Goal: Task Accomplishment & Management: Manage account settings

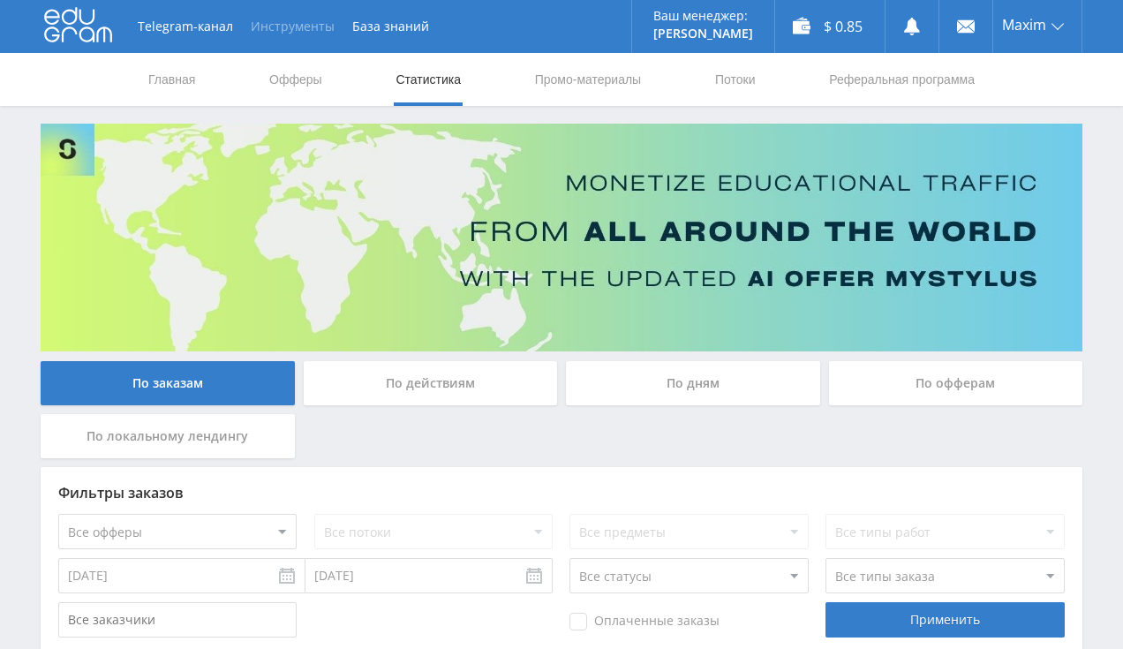
click at [278, 30] on button "Инструменты" at bounding box center [293, 26] width 102 height 53
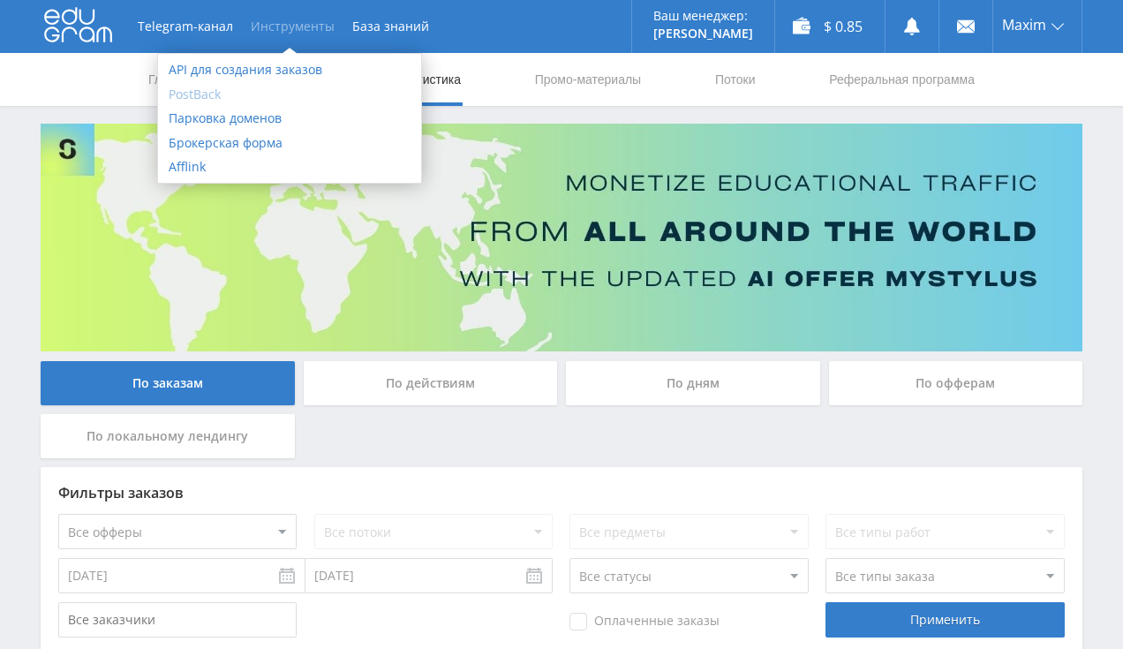
click at [192, 94] on link "PostBack" at bounding box center [289, 94] width 263 height 25
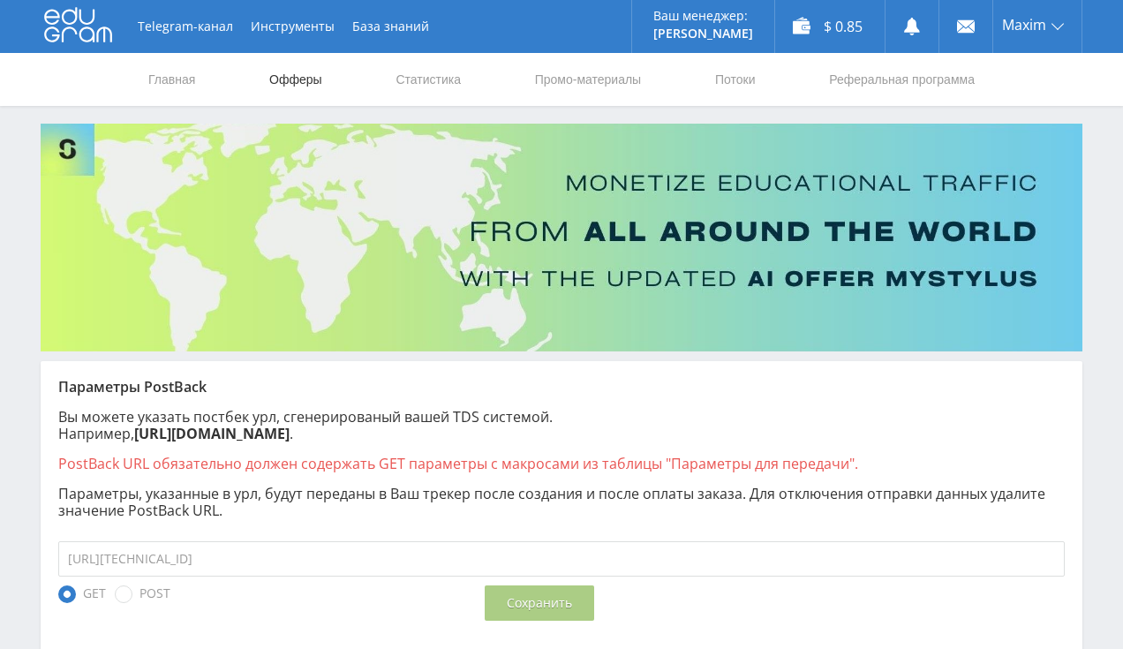
click at [273, 87] on link "Офферы" at bounding box center [295, 79] width 56 height 53
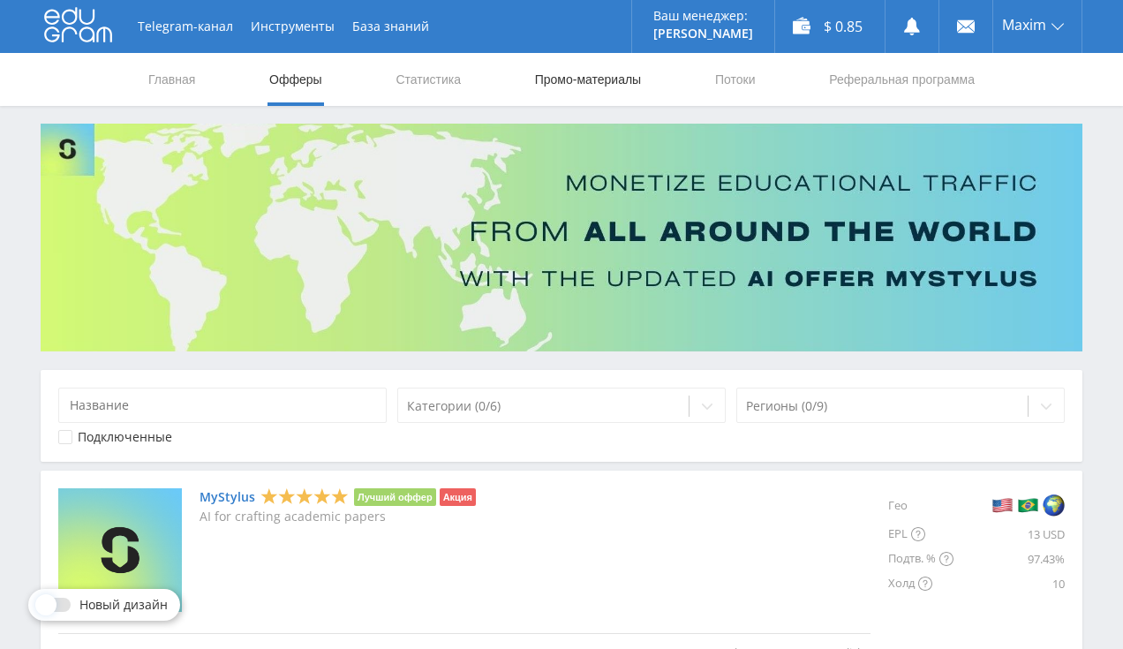
click at [574, 87] on link "Промо-материалы" at bounding box center [587, 79] width 109 height 53
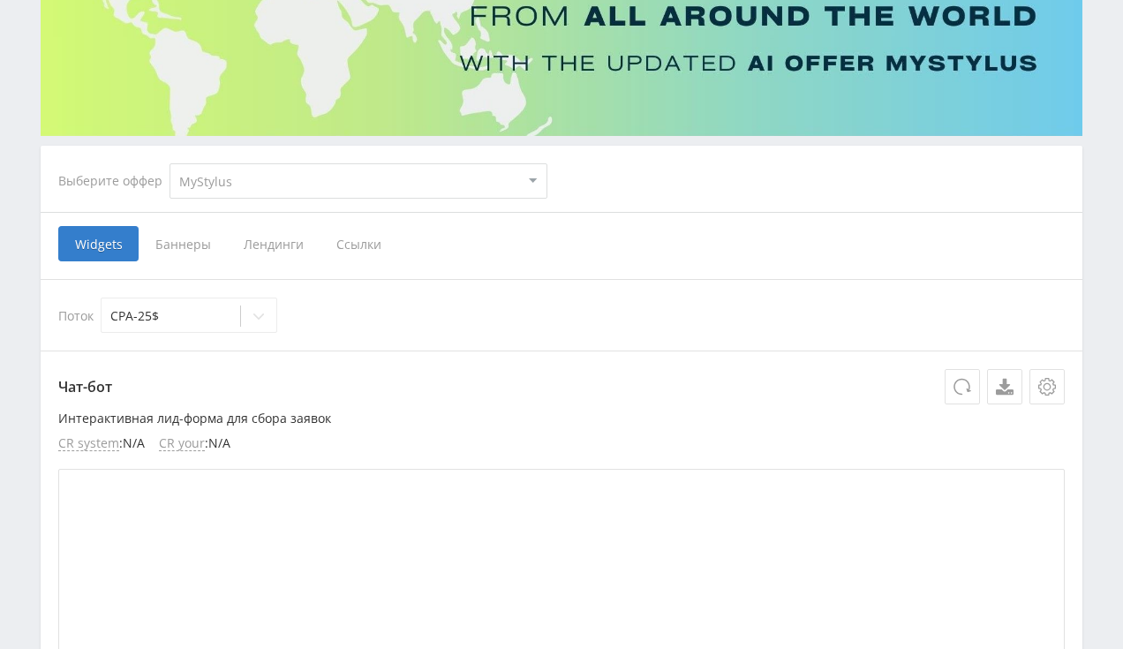
scroll to position [279, 0]
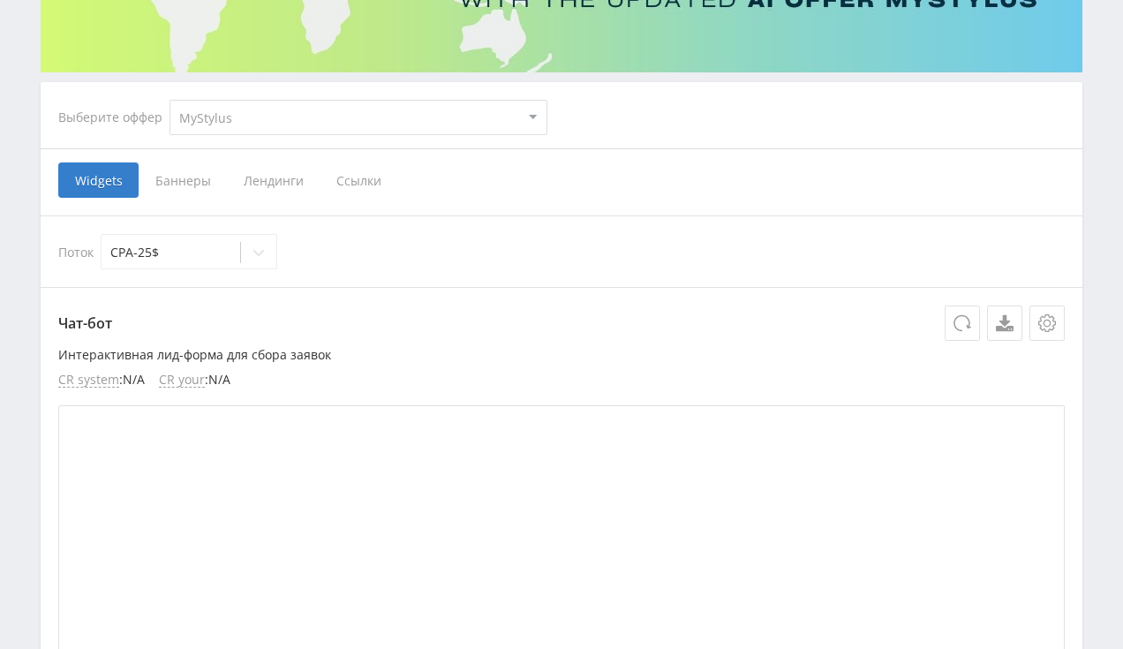
click at [277, 182] on span "Лендинги" at bounding box center [273, 179] width 93 height 35
click at [0, 0] on input "Лендинги" at bounding box center [0, 0] width 0 height 0
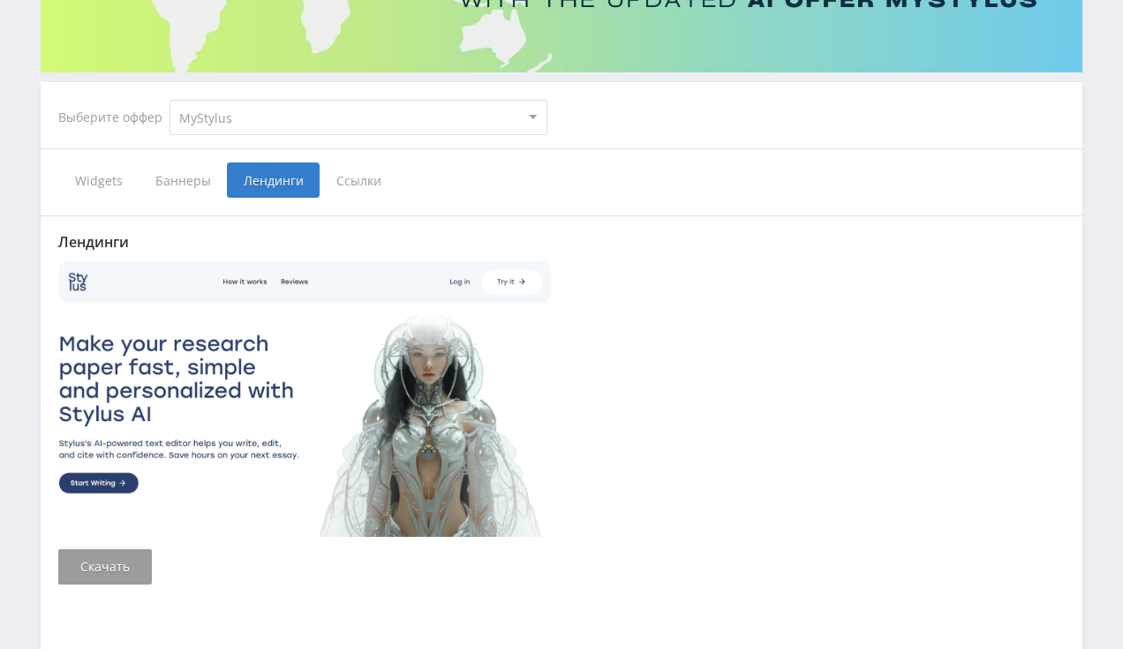
scroll to position [124, 0]
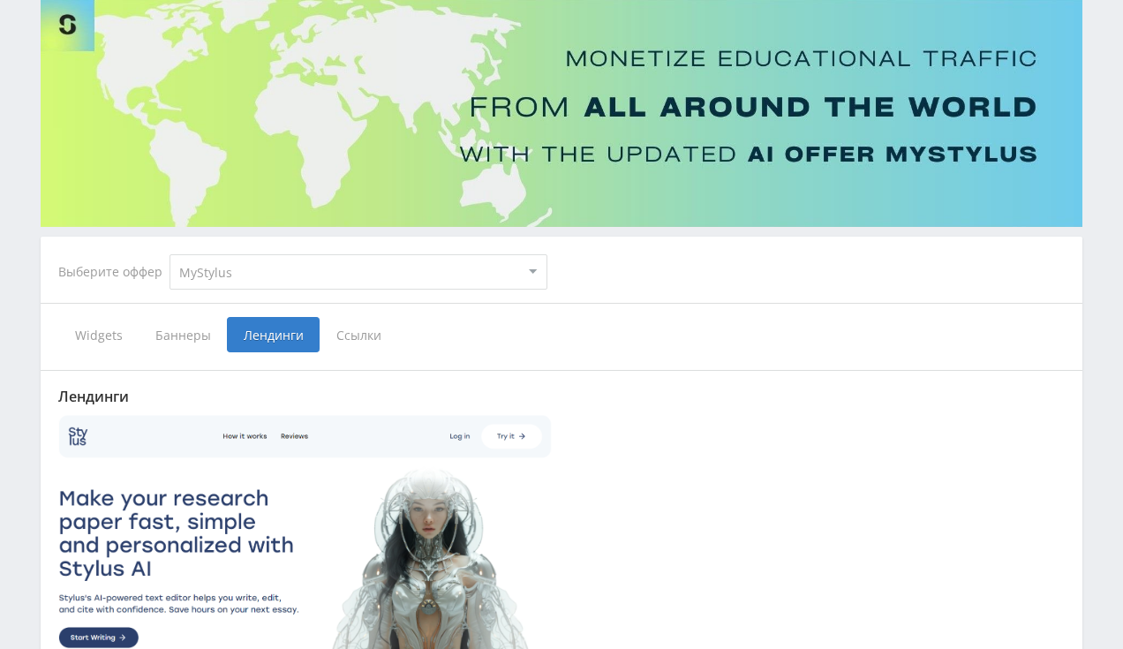
click at [169, 254] on select "MyStylus MyStylus - Revshare Кэмп Studybay Автор24 Studybay Brazil Studybay CPA…" at bounding box center [358, 271] width 378 height 35
click at [683, 274] on div "Выберите оффер MyStylus MyStylus - Revshare Кэмп Studybay Автор24 Studybay Braz…" at bounding box center [561, 272] width 1034 height 64
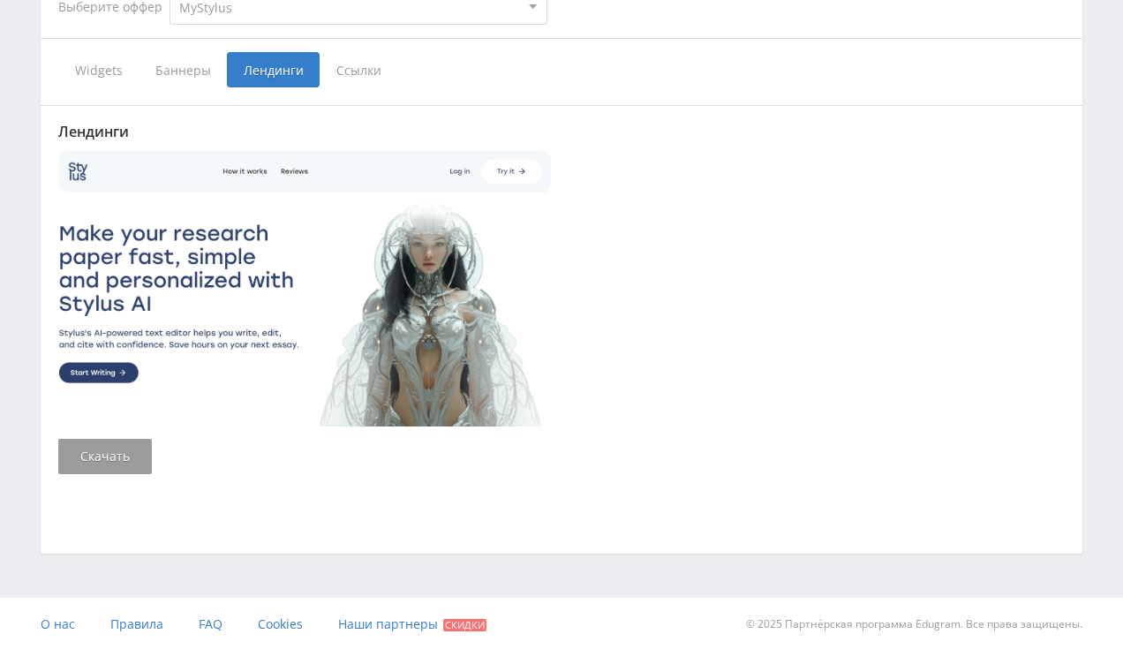
scroll to position [297, 0]
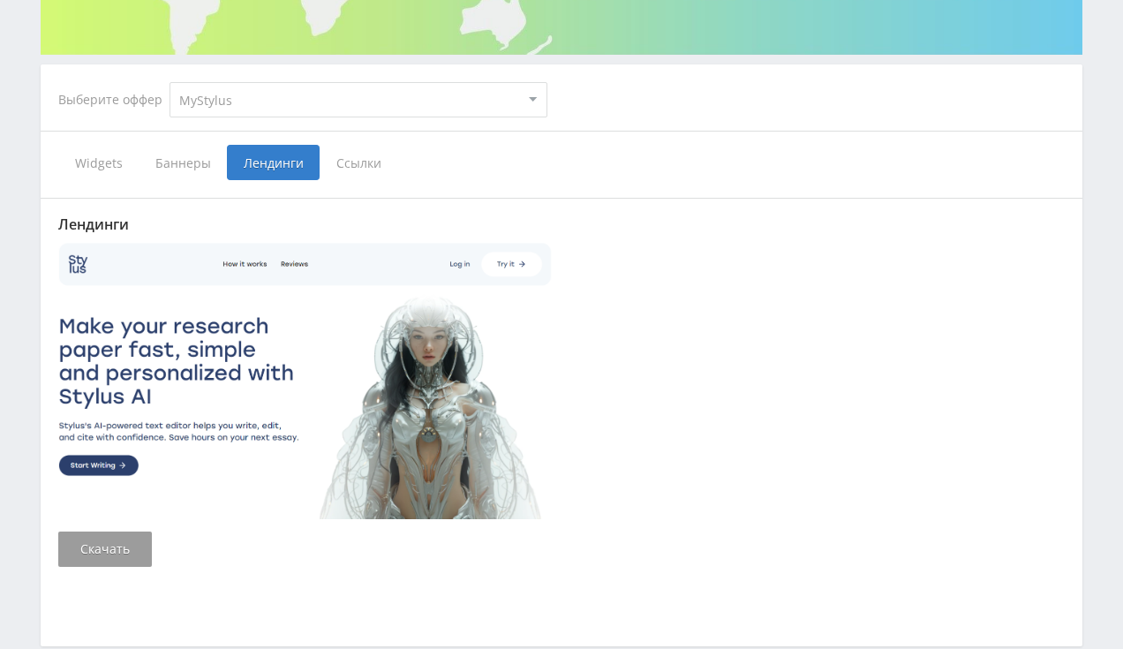
click at [176, 203] on div "Лендинги Скачать" at bounding box center [561, 382] width 1006 height 369
click at [119, 548] on link "Скачать" at bounding box center [105, 548] width 94 height 35
click at [355, 161] on span "Ссылки" at bounding box center [359, 162] width 79 height 35
click at [0, 0] on input "Ссылки" at bounding box center [0, 0] width 0 height 0
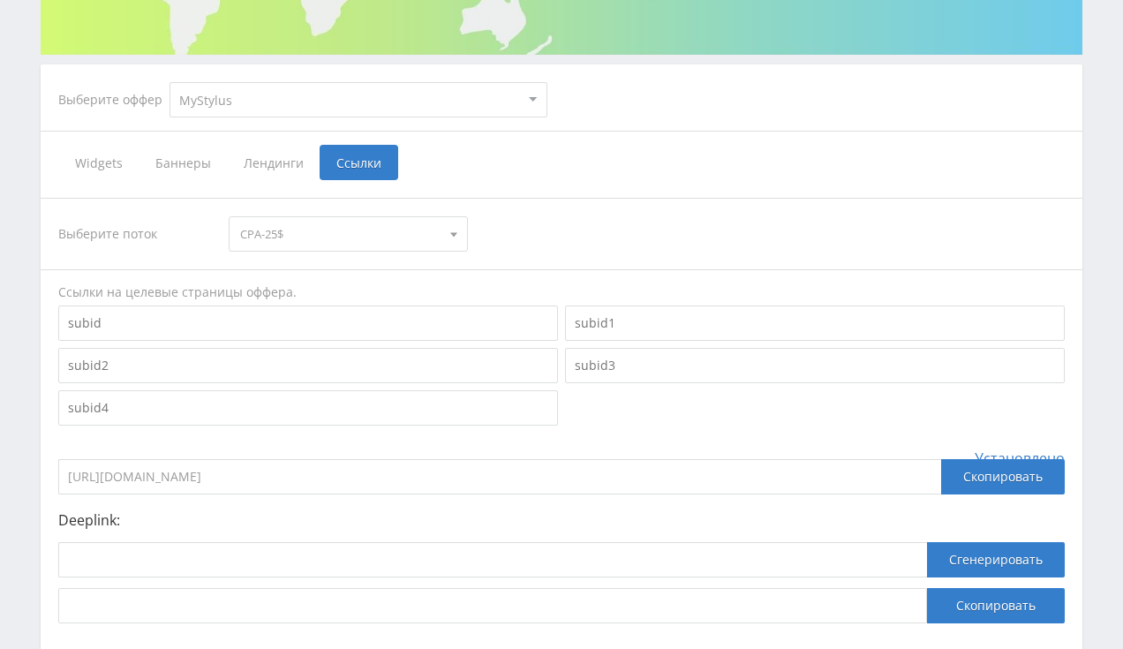
scroll to position [389, 0]
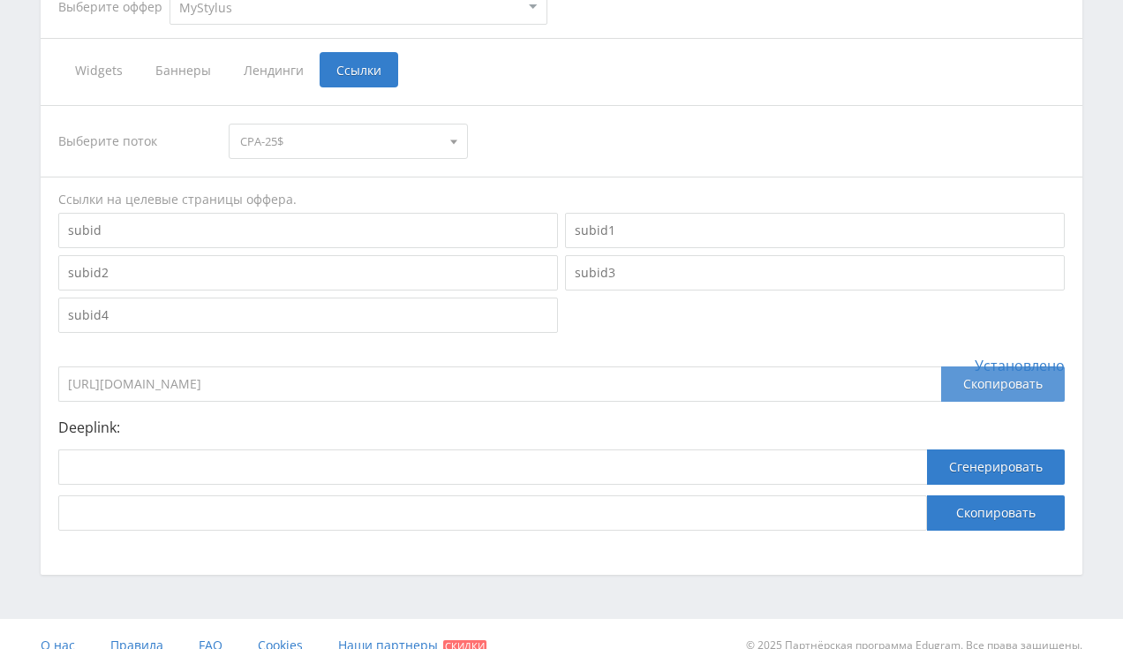
click at [1027, 380] on div "Скопировать" at bounding box center [1003, 383] width 124 height 35
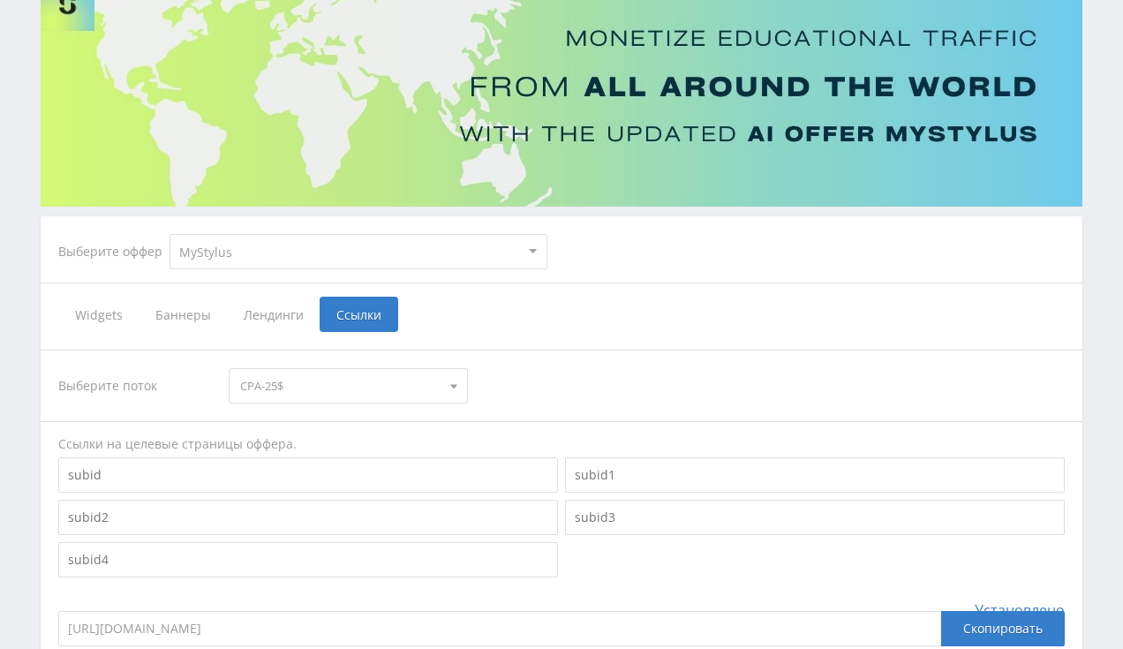
scroll to position [297, 0]
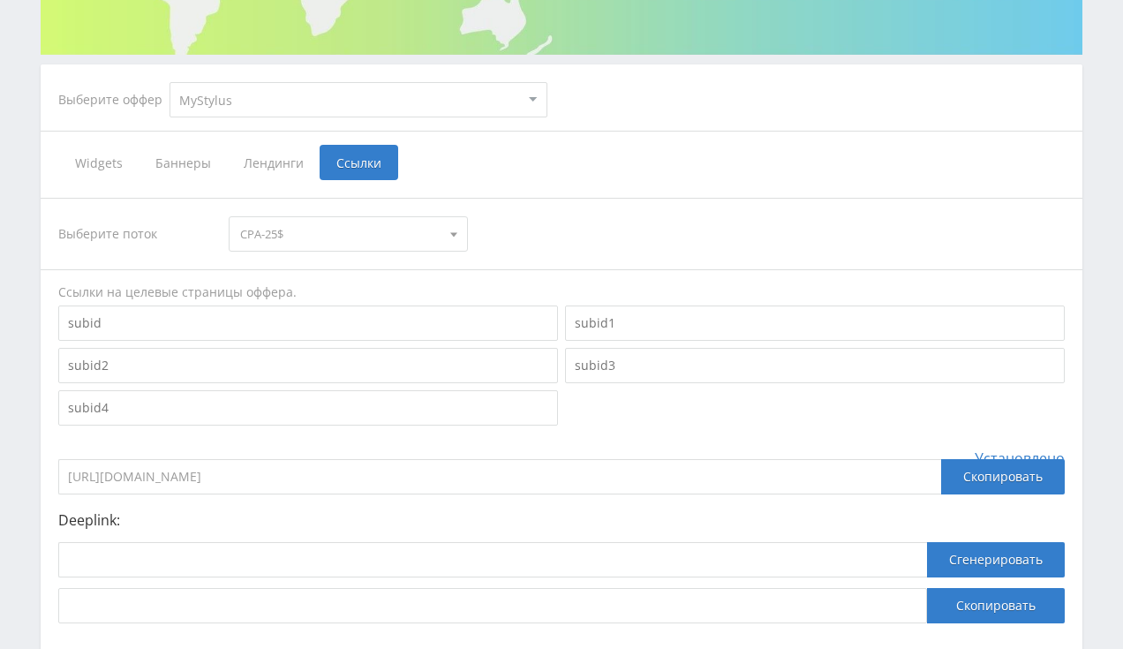
click at [258, 161] on span "Лендинги" at bounding box center [273, 162] width 93 height 35
click at [0, 0] on input "Лендинги" at bounding box center [0, 0] width 0 height 0
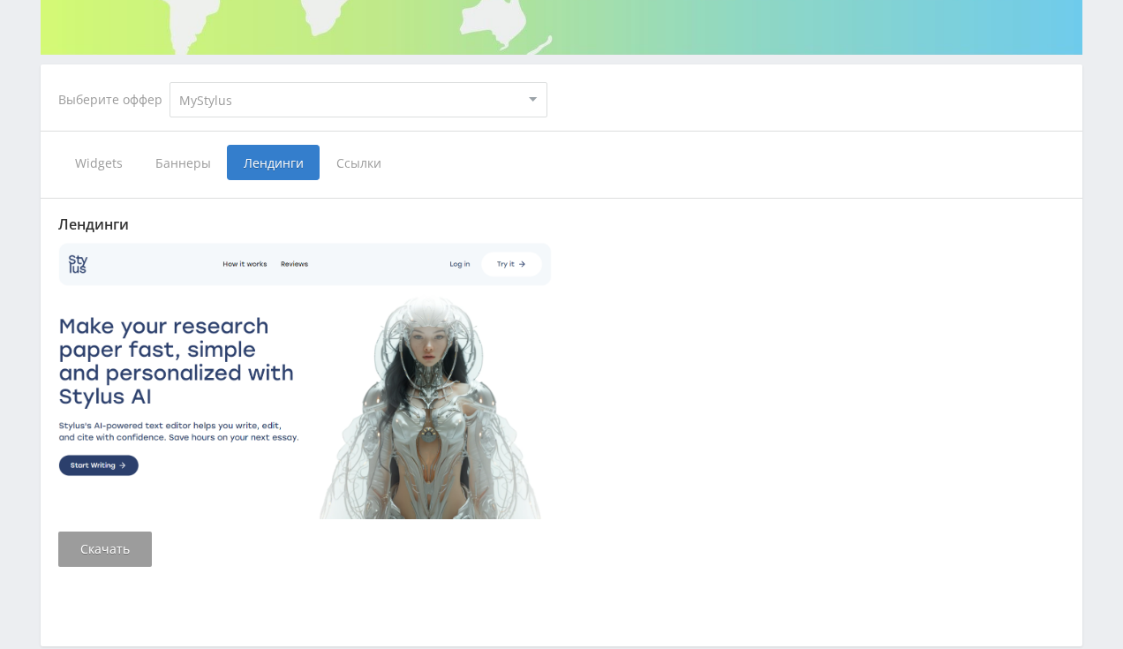
click at [169, 82] on select "MyStylus MyStylus - Revshare Кэмп Studybay Автор24 Studybay Brazil Studybay CPA…" at bounding box center [358, 99] width 378 height 35
click at [124, 125] on div "Выберите оффер MyStylus MyStylus - Revshare Кэмп Studybay Автор24 Studybay Braz…" at bounding box center [302, 100] width 517 height 64
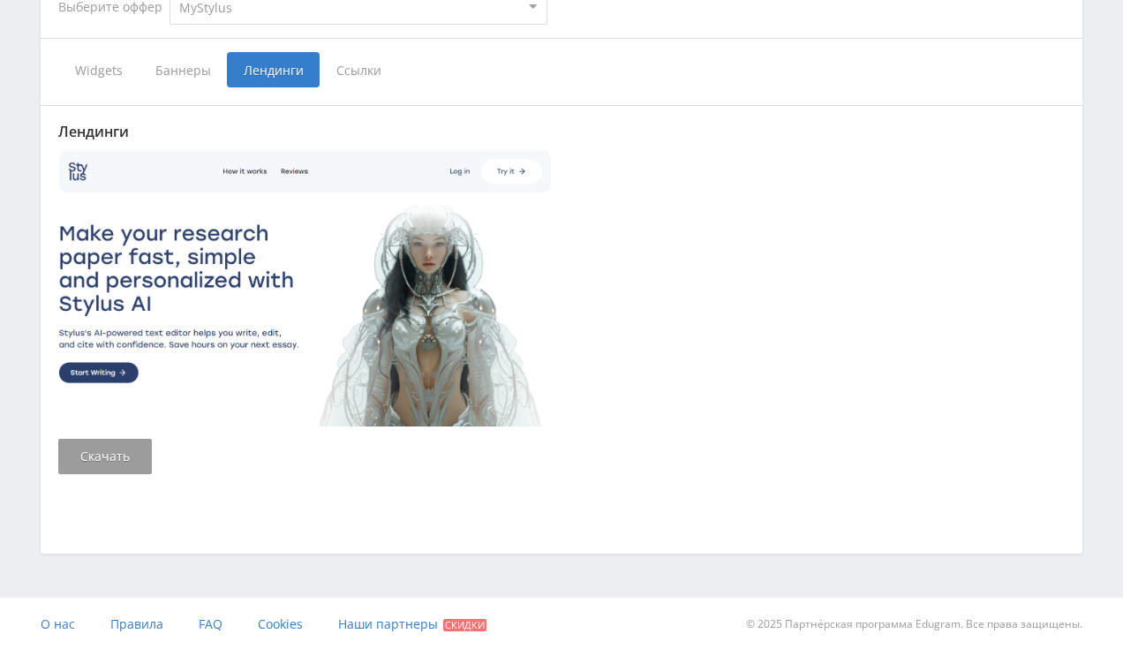
scroll to position [203, 0]
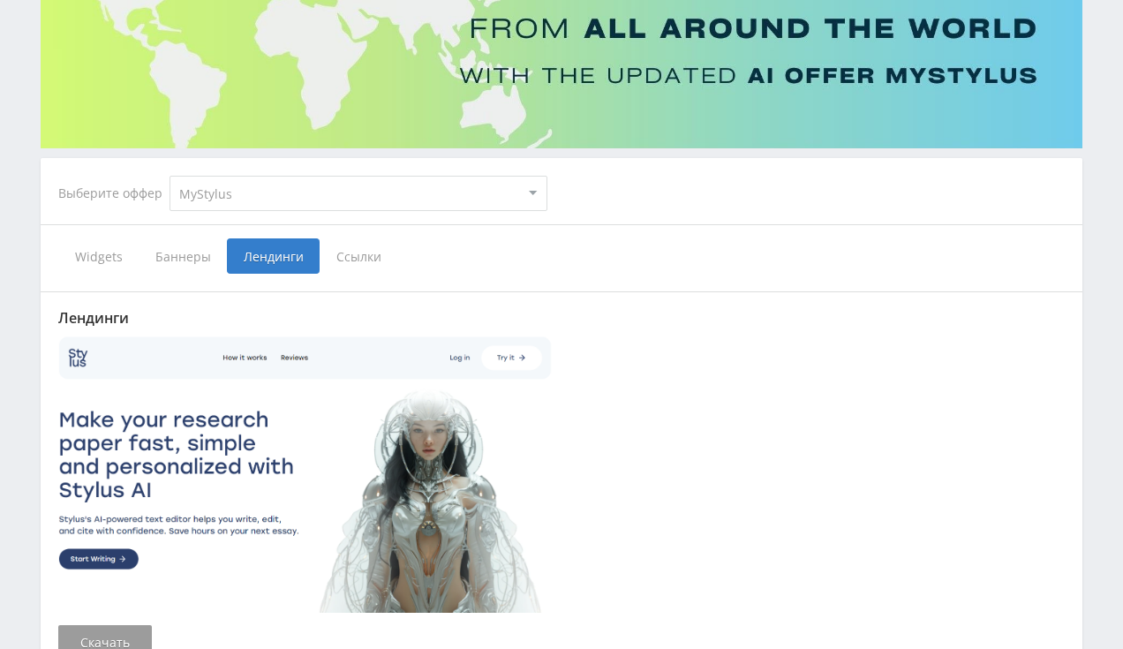
click at [169, 176] on select "MyStylus MyStylus - Revshare Кэмп Studybay Автор24 Studybay Brazil Studybay CPA…" at bounding box center [358, 193] width 378 height 35
select select "376"
click option "Study AI (RevShare)" at bounding box center [0, 0] width 0 height 0
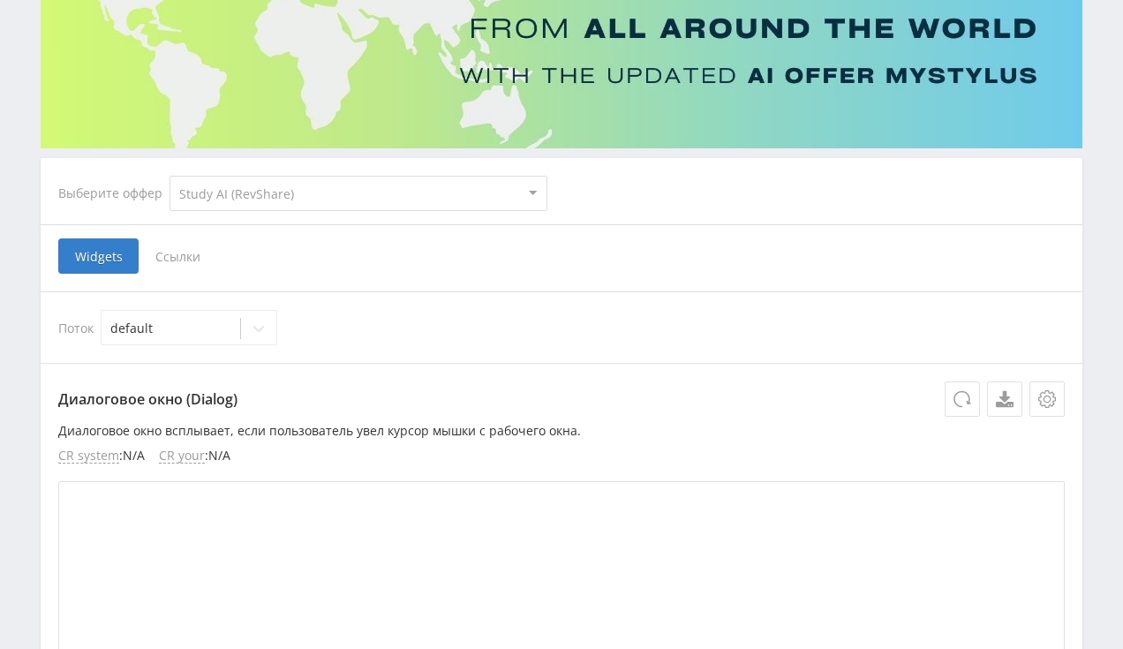
click at [173, 266] on span "Ссылки" at bounding box center [178, 255] width 79 height 35
click at [0, 0] on input "Ссылки" at bounding box center [0, 0] width 0 height 0
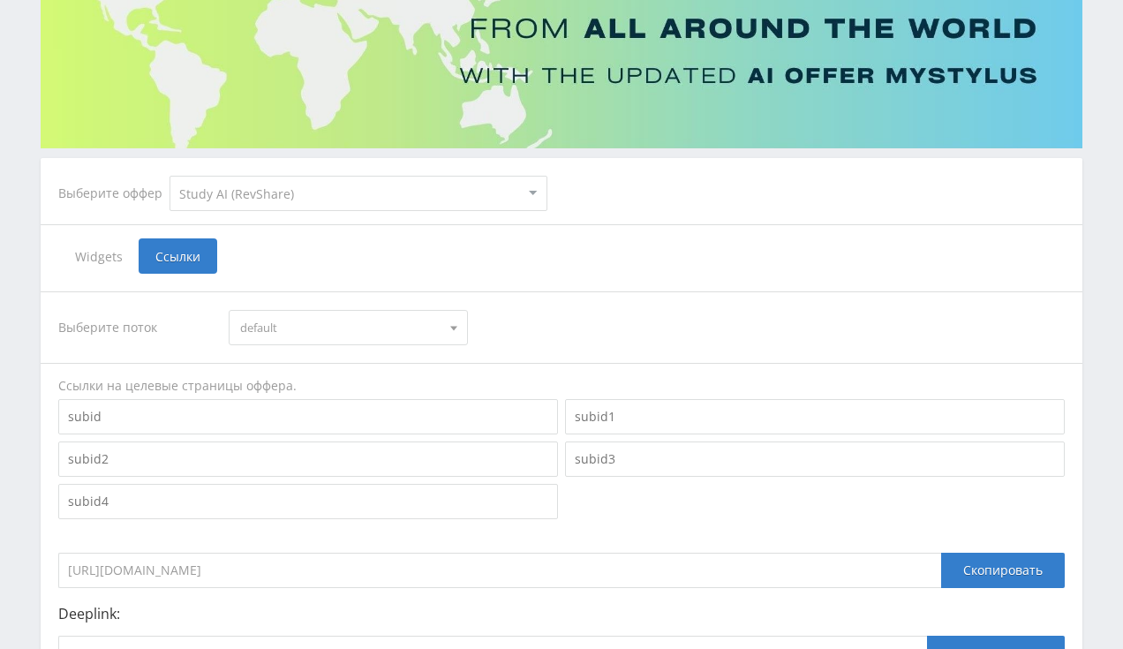
drag, startPoint x: 987, startPoint y: 575, endPoint x: 955, endPoint y: 430, distance: 148.2
click at [987, 576] on div "Скопировать" at bounding box center [1003, 570] width 124 height 35
click at [169, 176] on select "MyStylus MyStylus - Revshare Кэмп Studybay Автор24 Studybay Brazil Studybay CPA…" at bounding box center [358, 193] width 378 height 35
select select "83"
click option "Studybay CPA" at bounding box center [0, 0] width 0 height 0
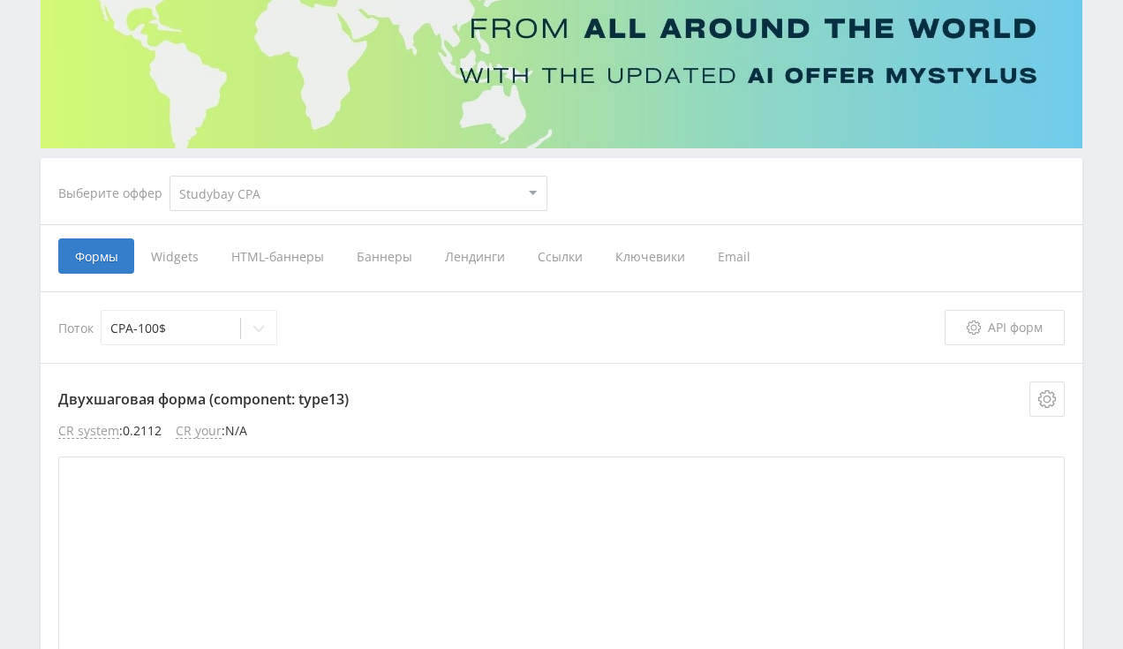
click at [464, 256] on span "Лендинги" at bounding box center [474, 255] width 93 height 35
click at [0, 0] on input "Лендинги" at bounding box center [0, 0] width 0 height 0
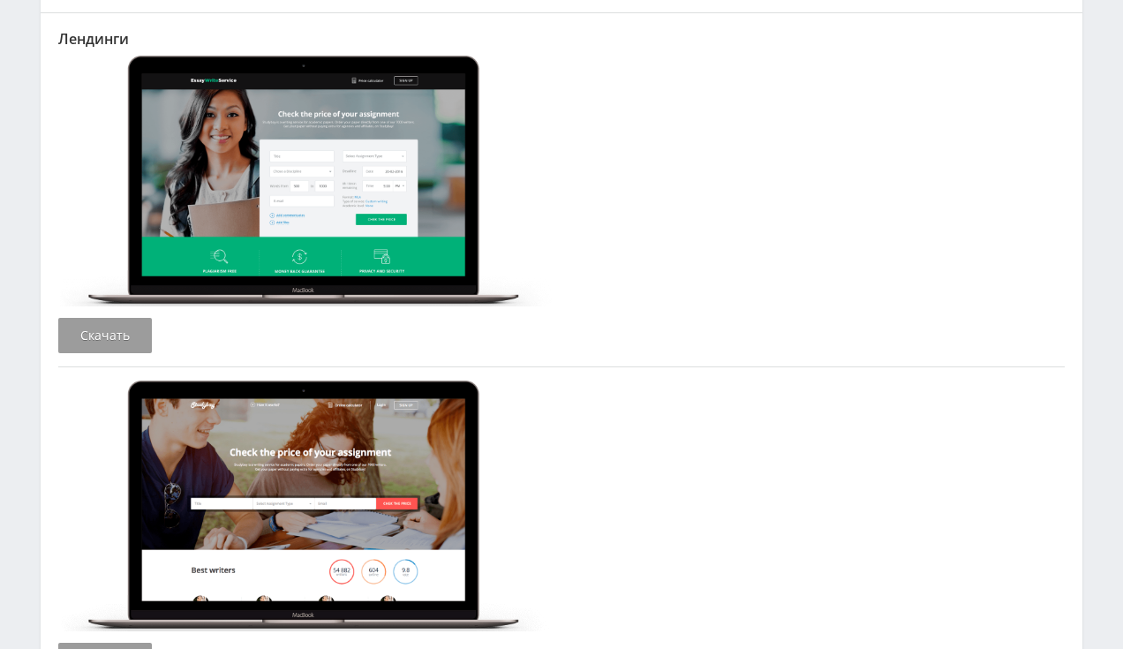
scroll to position [483, 0]
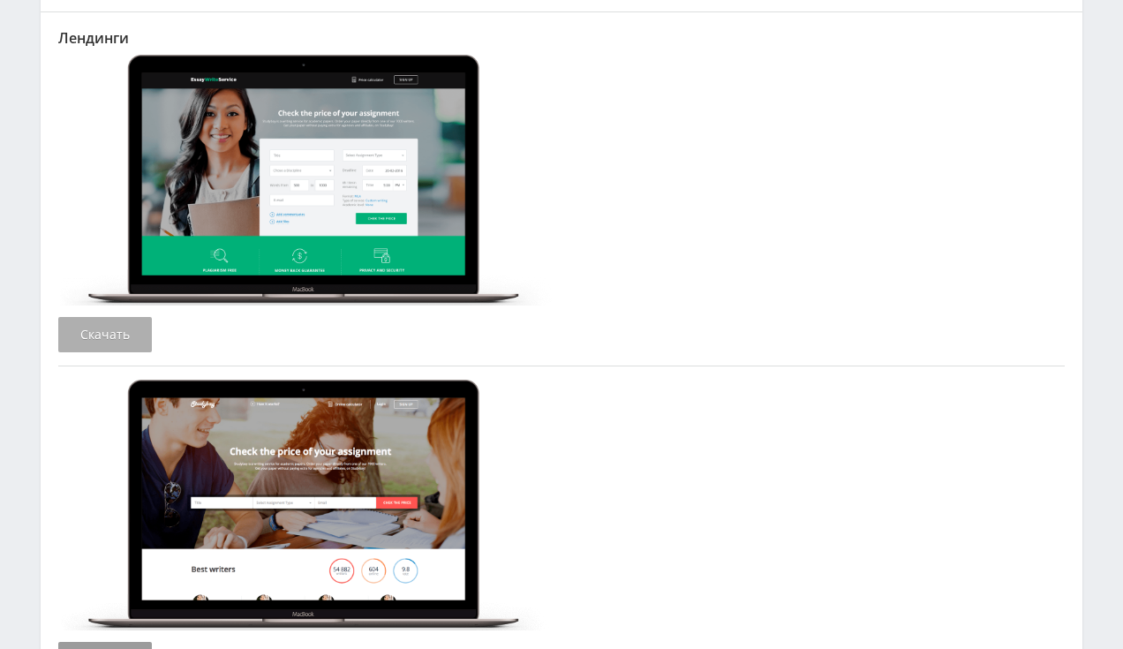
click at [132, 329] on link "Скачать" at bounding box center [105, 334] width 94 height 35
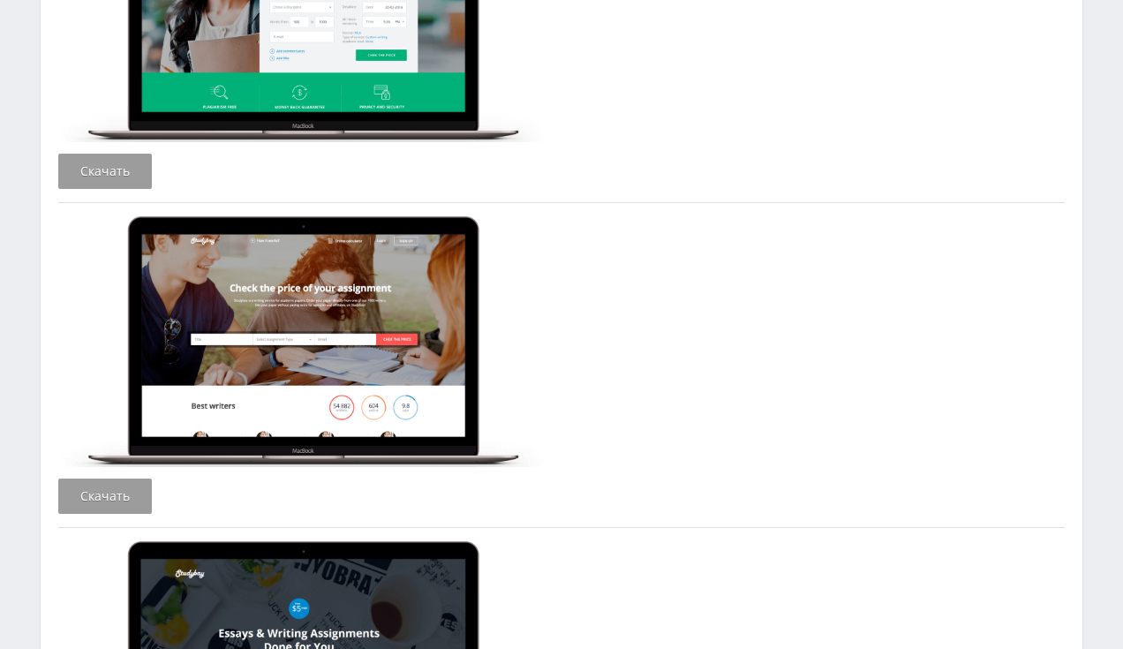
scroll to position [763, 0]
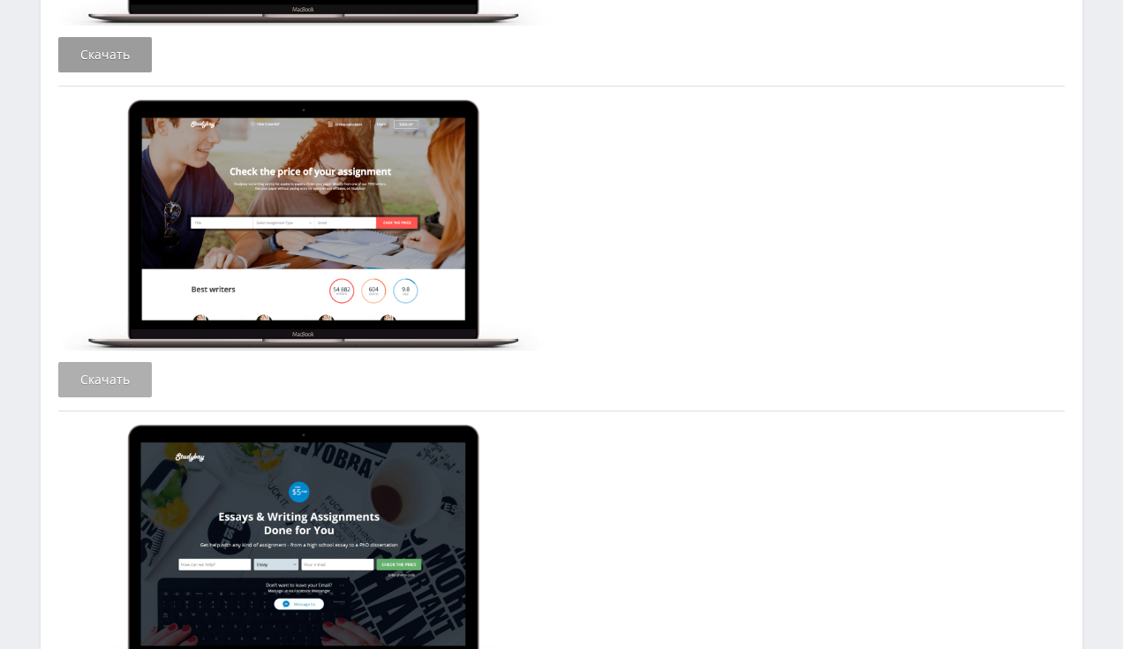
click at [122, 377] on link "Скачать" at bounding box center [105, 379] width 94 height 35
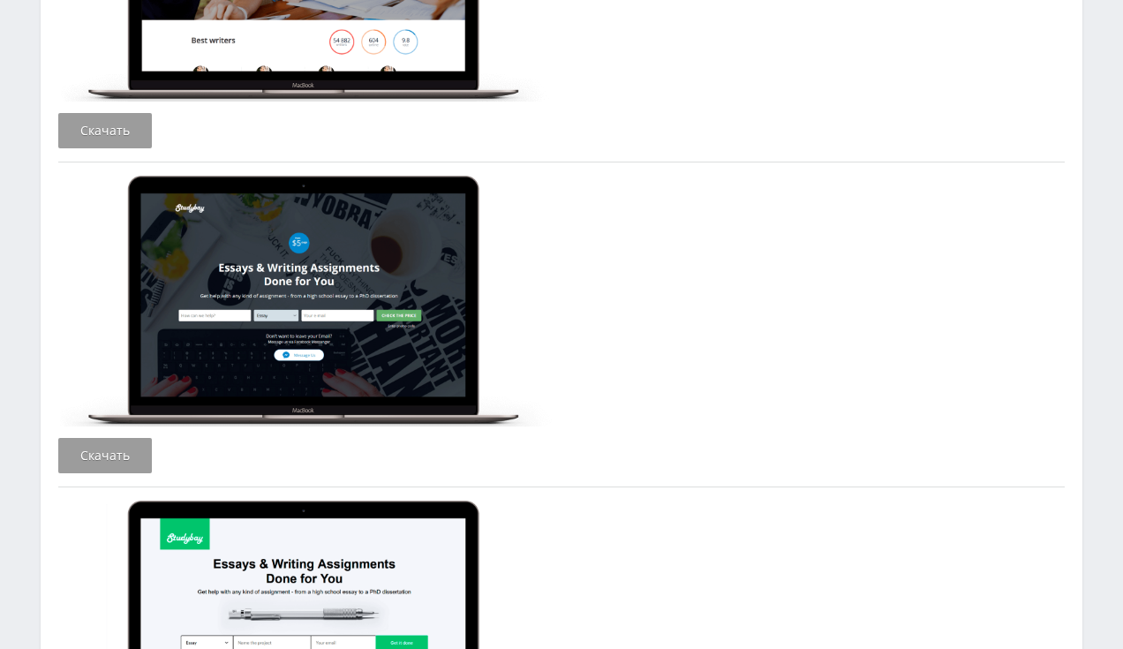
scroll to position [1042, 0]
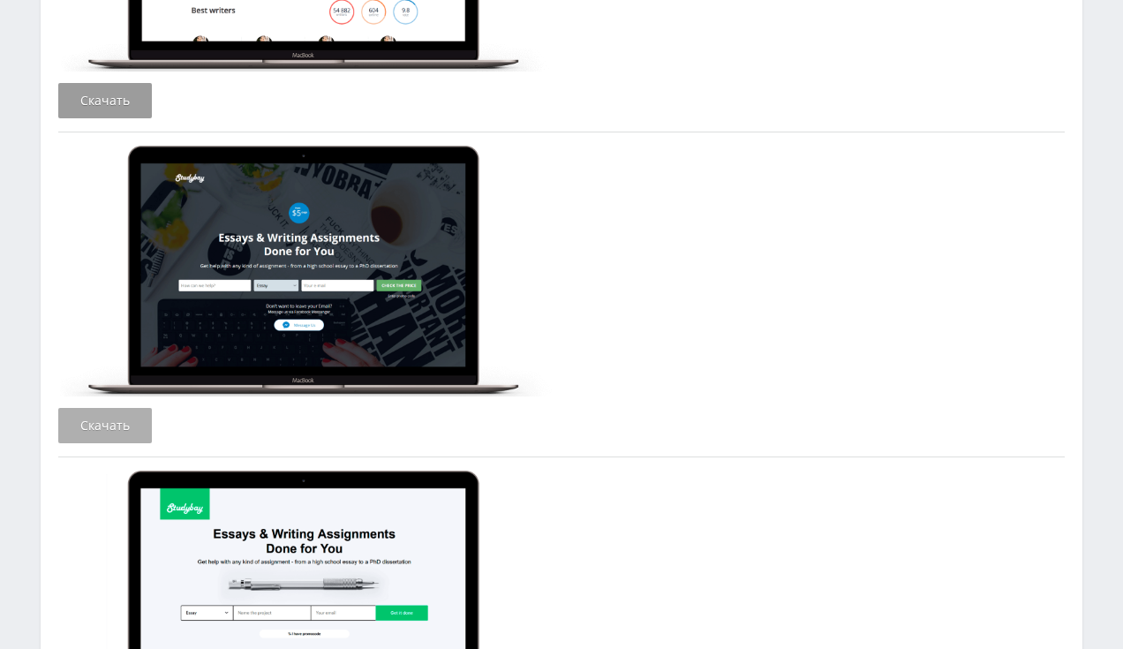
click at [121, 418] on link "Скачать" at bounding box center [105, 425] width 94 height 35
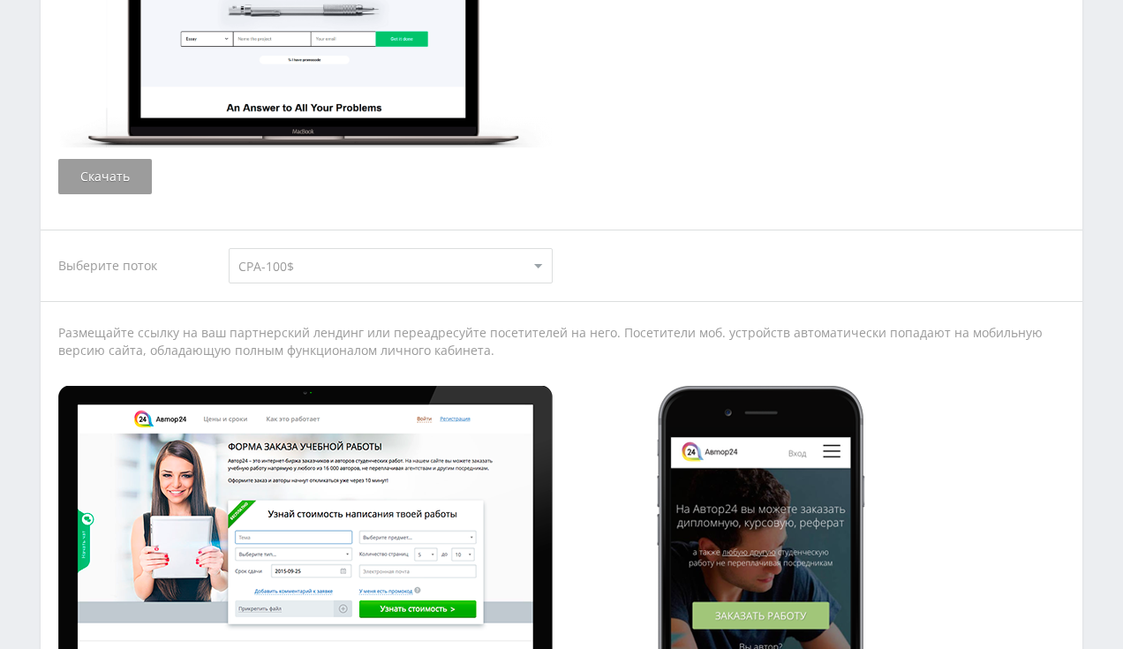
scroll to position [1601, 0]
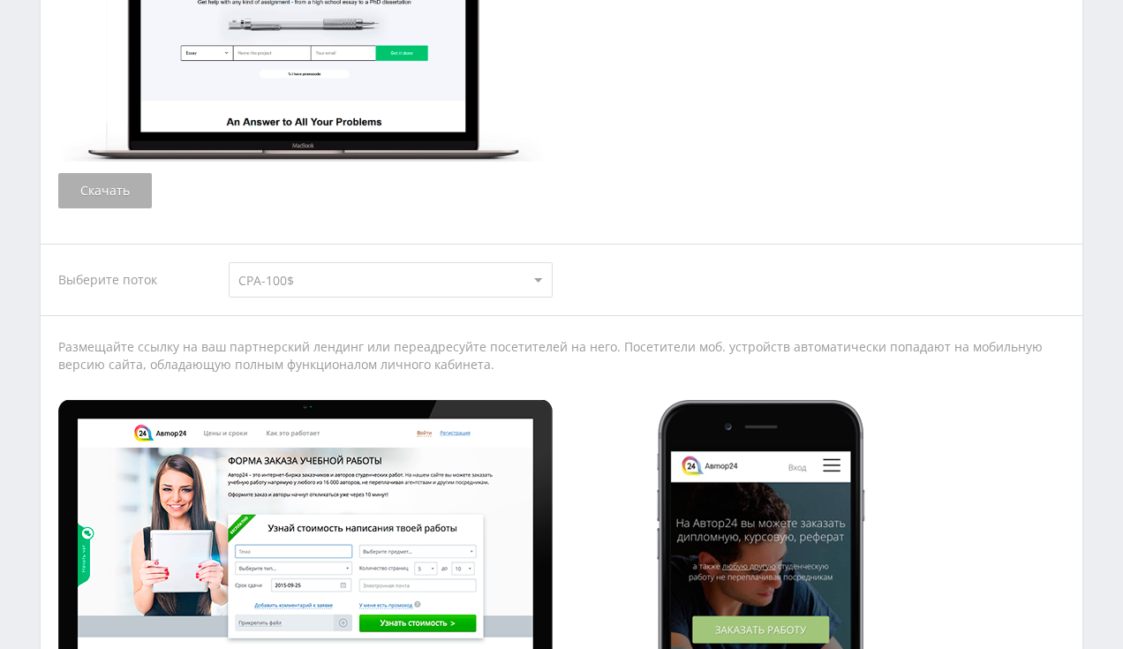
click at [124, 184] on link "Скачать" at bounding box center [105, 190] width 94 height 35
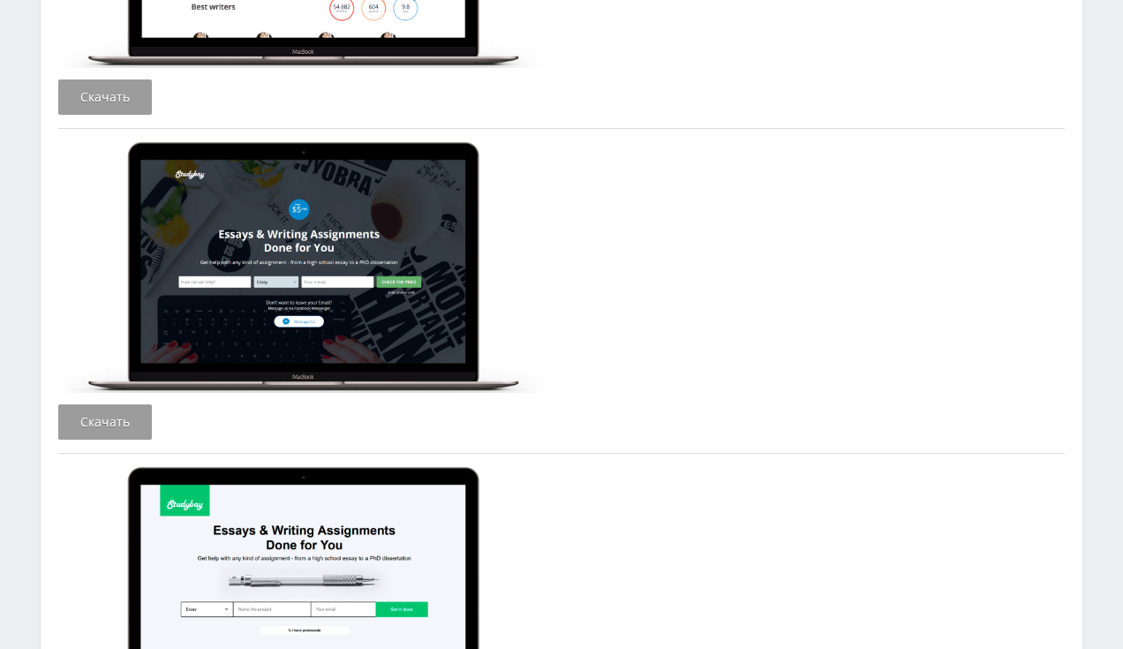
scroll to position [1042, 0]
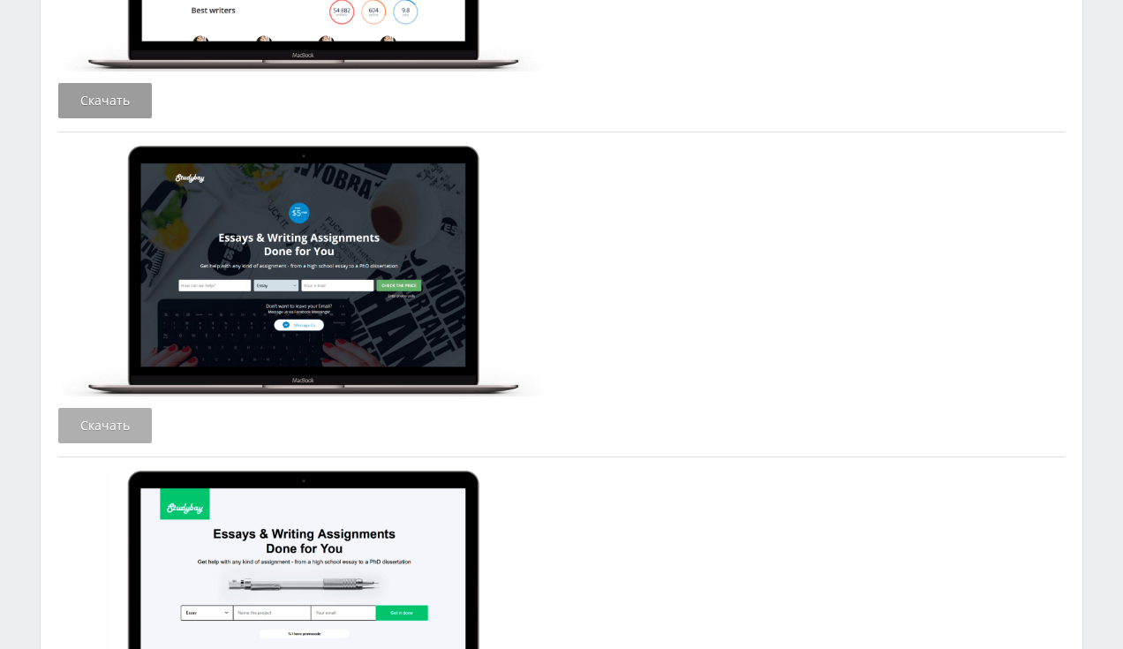
click at [96, 414] on link "Скачать" at bounding box center [105, 425] width 94 height 35
click at [123, 106] on link "Скачать" at bounding box center [105, 100] width 94 height 35
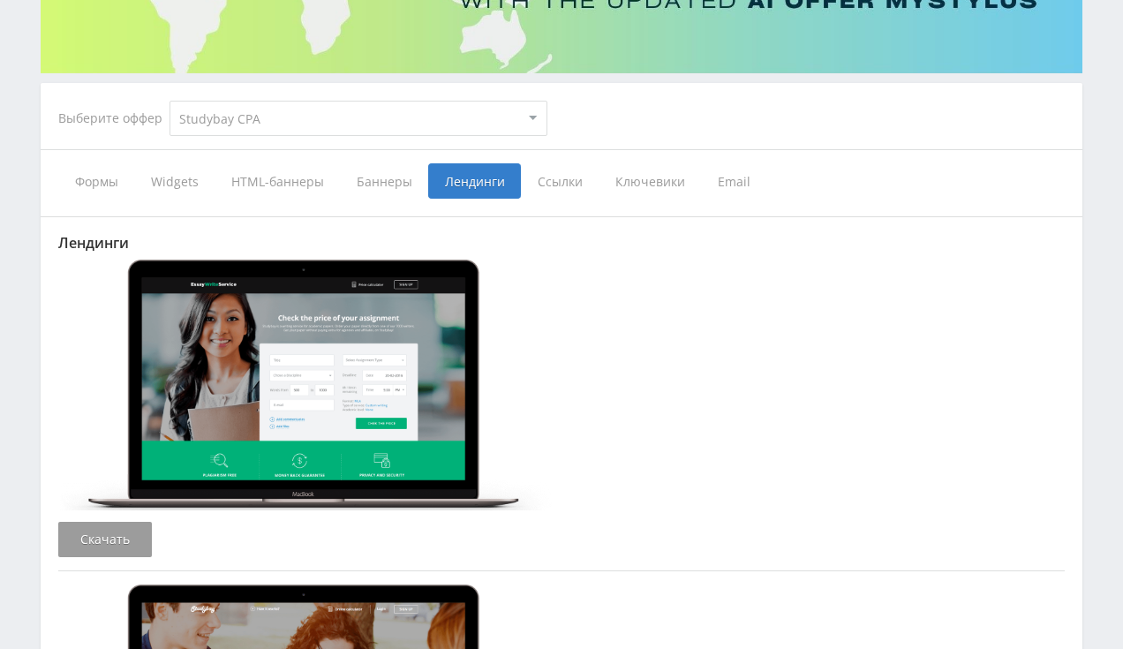
scroll to position [279, 0]
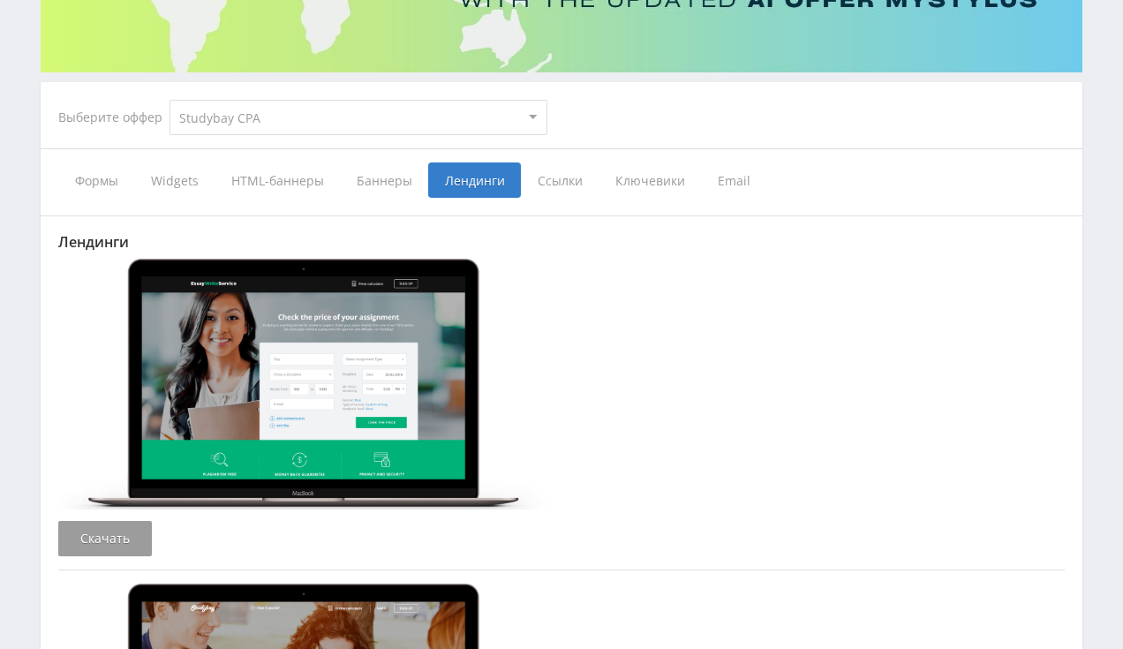
click at [169, 100] on select "MyStylus MyStylus - Revshare Кэмп Studybay Автор24 Studybay Brazil Studybay CPA…" at bounding box center [358, 117] width 378 height 35
select select "2"
click option "Studybay" at bounding box center [0, 0] width 0 height 0
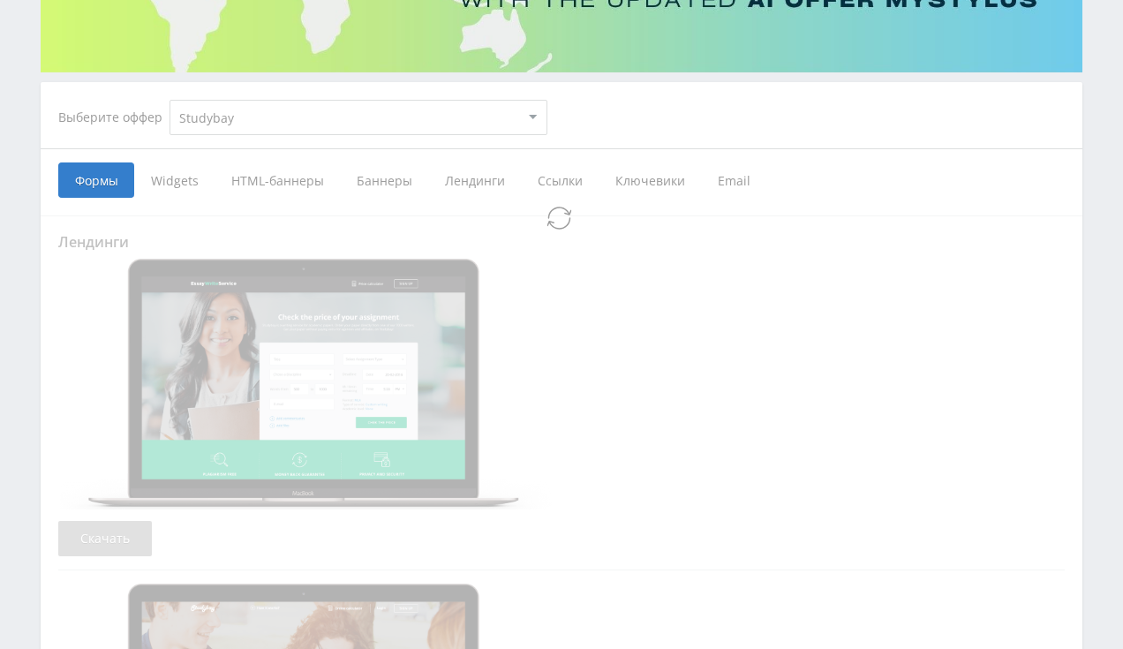
scroll to position [39, 0]
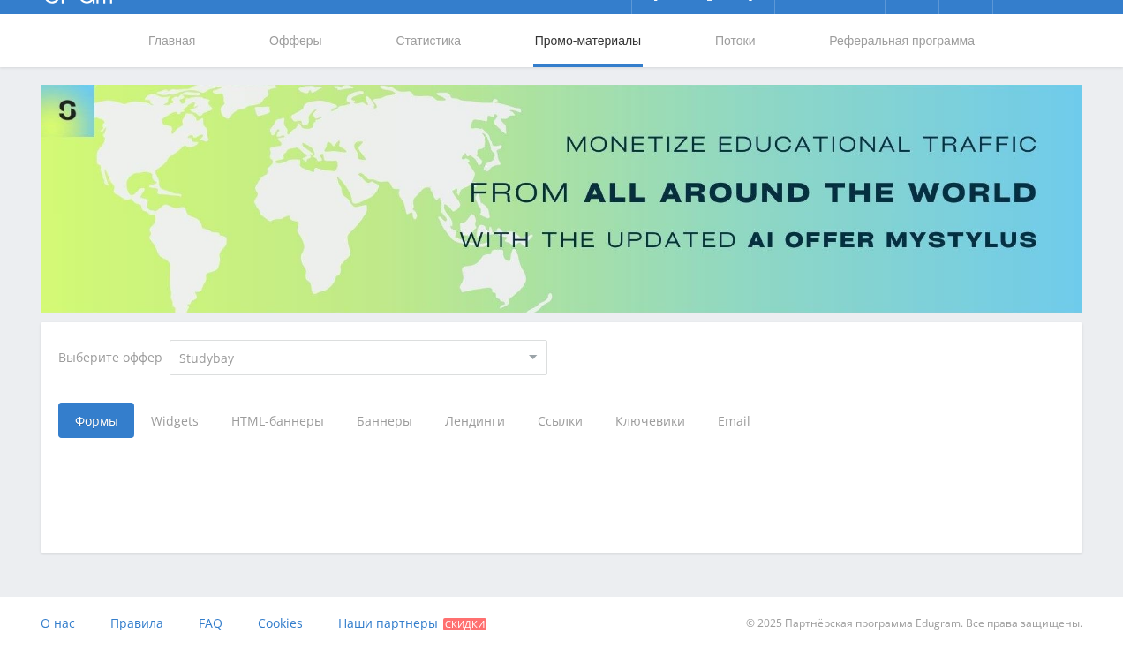
click at [489, 417] on span "Лендинги" at bounding box center [474, 419] width 93 height 35
click at [0, 0] on input "Лендинги" at bounding box center [0, 0] width 0 height 0
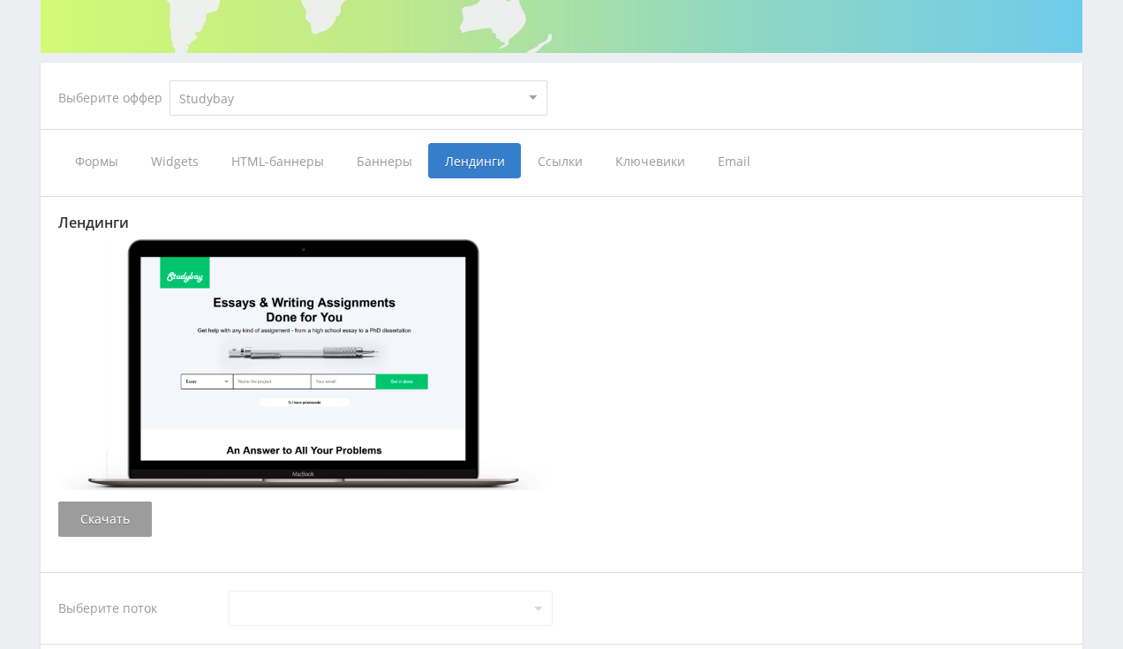
scroll to position [281, 0]
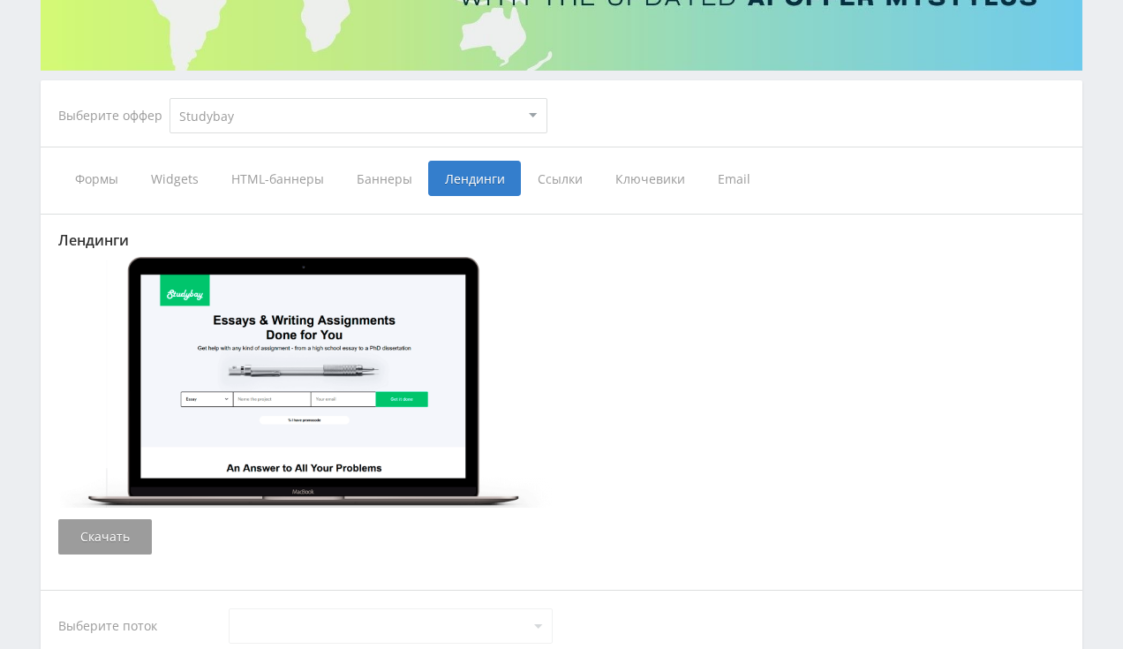
click at [305, 174] on span "HTML-баннеры" at bounding box center [276, 178] width 125 height 35
click at [0, 0] on input "HTML-баннеры" at bounding box center [0, 0] width 0 height 0
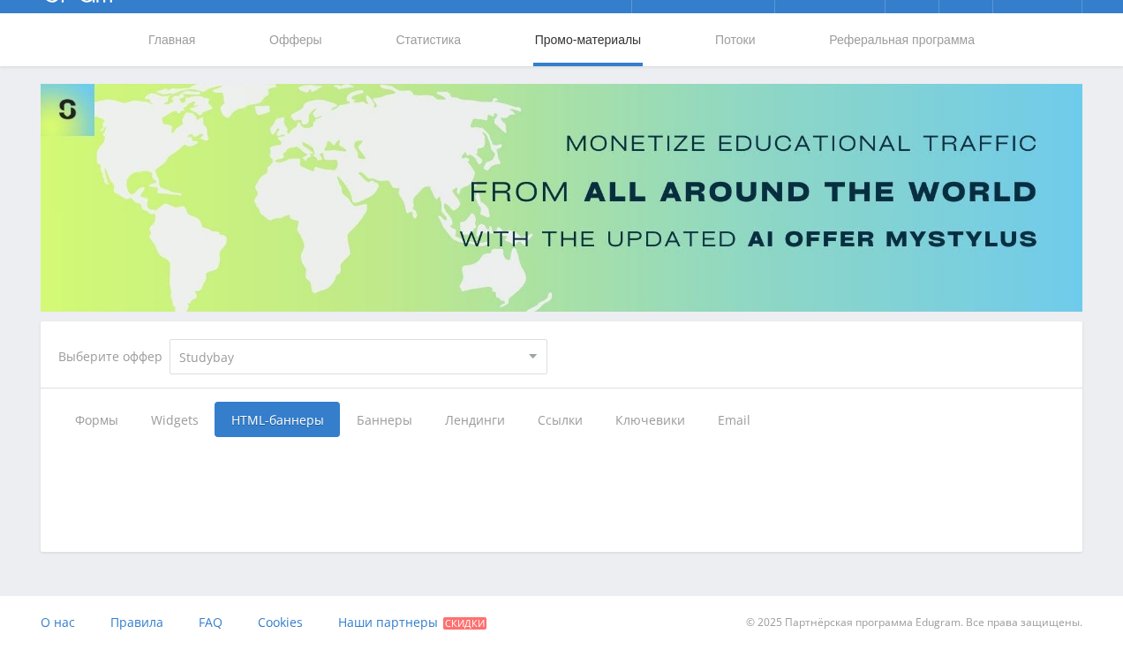
scroll to position [39, 0]
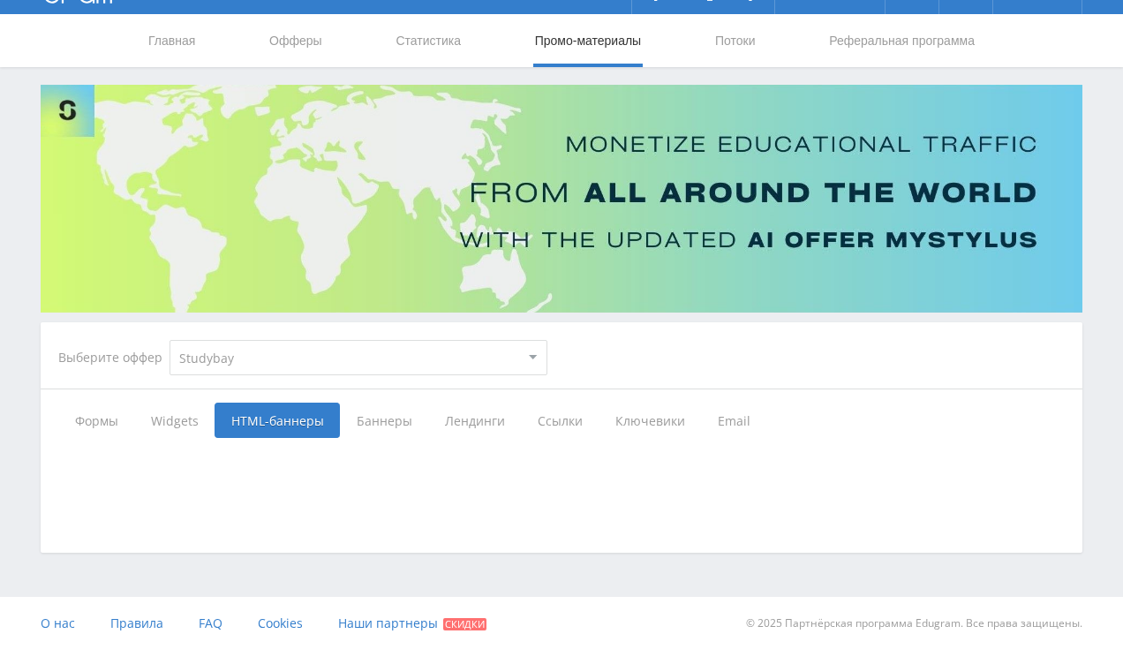
click at [169, 340] on select "MyStylus MyStylus - Revshare Кэмп Studybay Автор24 Studybay Brazil Studybay CPA…" at bounding box center [358, 357] width 378 height 35
select select "83"
click option "Studybay CPA" at bounding box center [0, 0] width 0 height 0
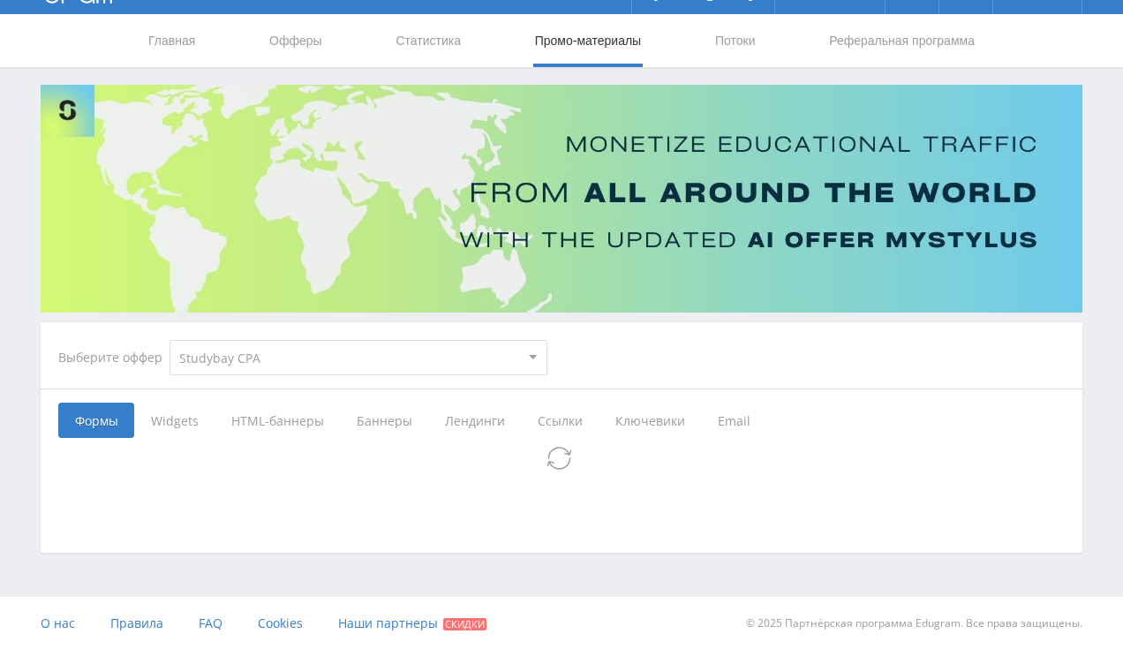
select select "83"
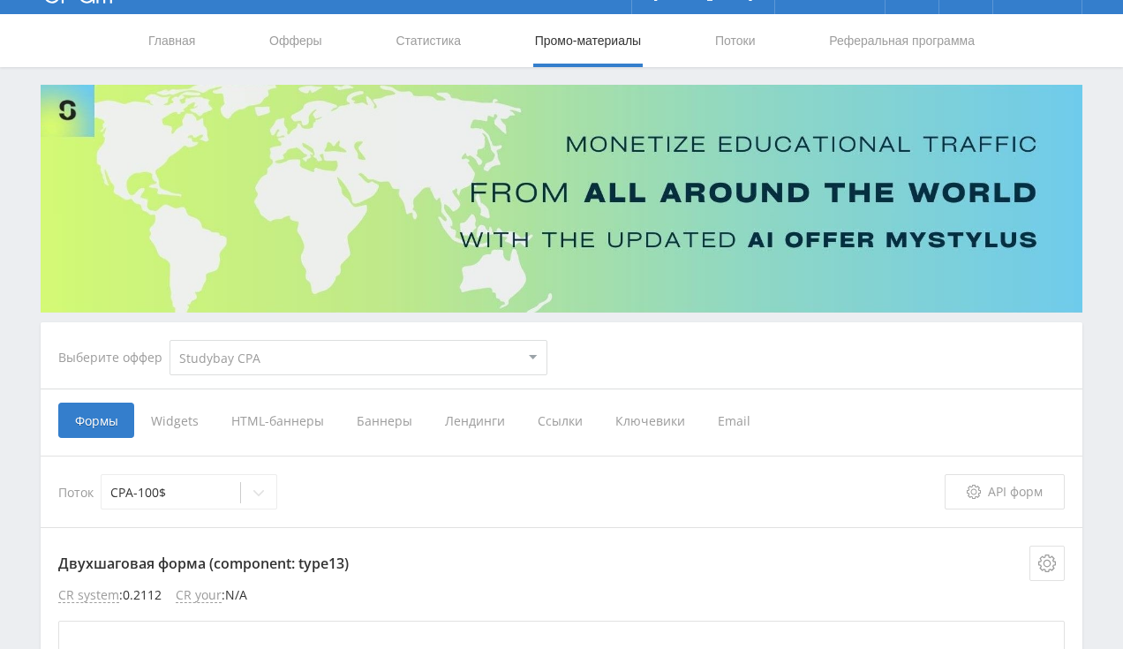
click at [181, 425] on span "Widgets" at bounding box center [174, 419] width 80 height 35
click at [0, 0] on input "Widgets" at bounding box center [0, 0] width 0 height 0
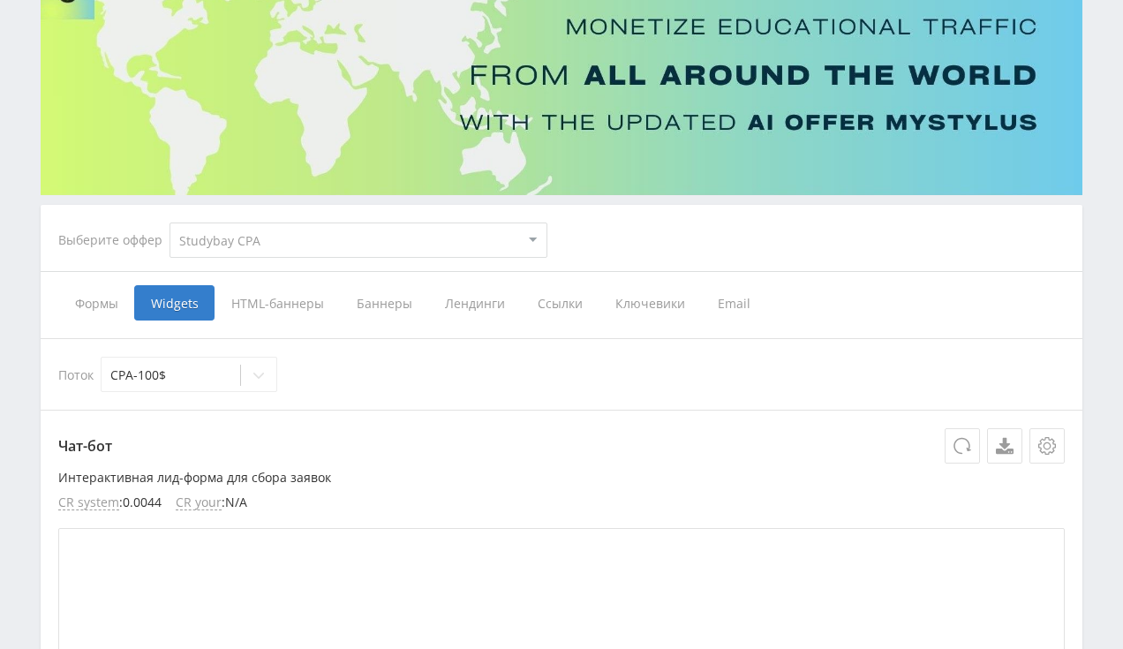
scroll to position [132, 0]
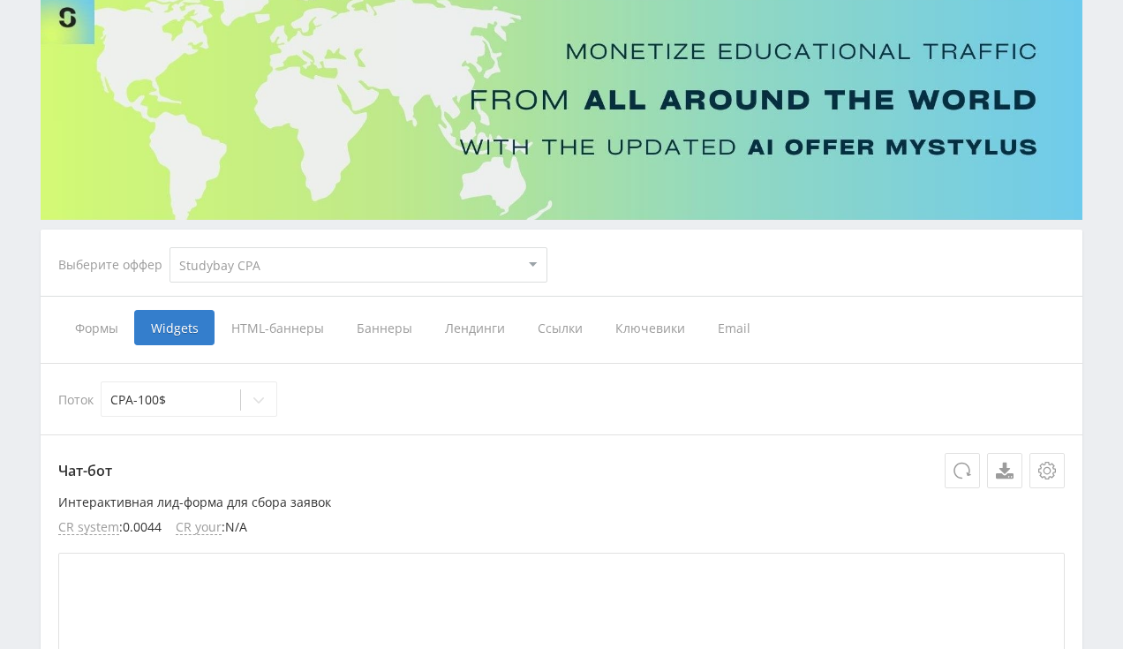
click at [270, 342] on span "HTML-баннеры" at bounding box center [276, 327] width 125 height 35
click at [0, 0] on input "HTML-баннеры" at bounding box center [0, 0] width 0 height 0
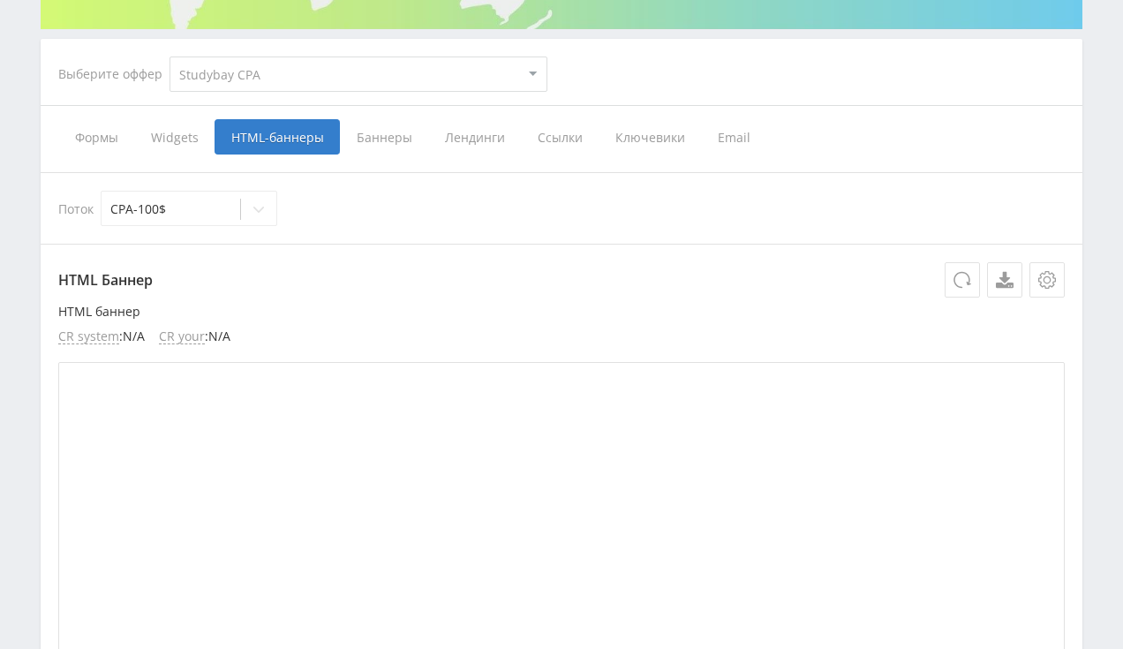
scroll to position [42, 0]
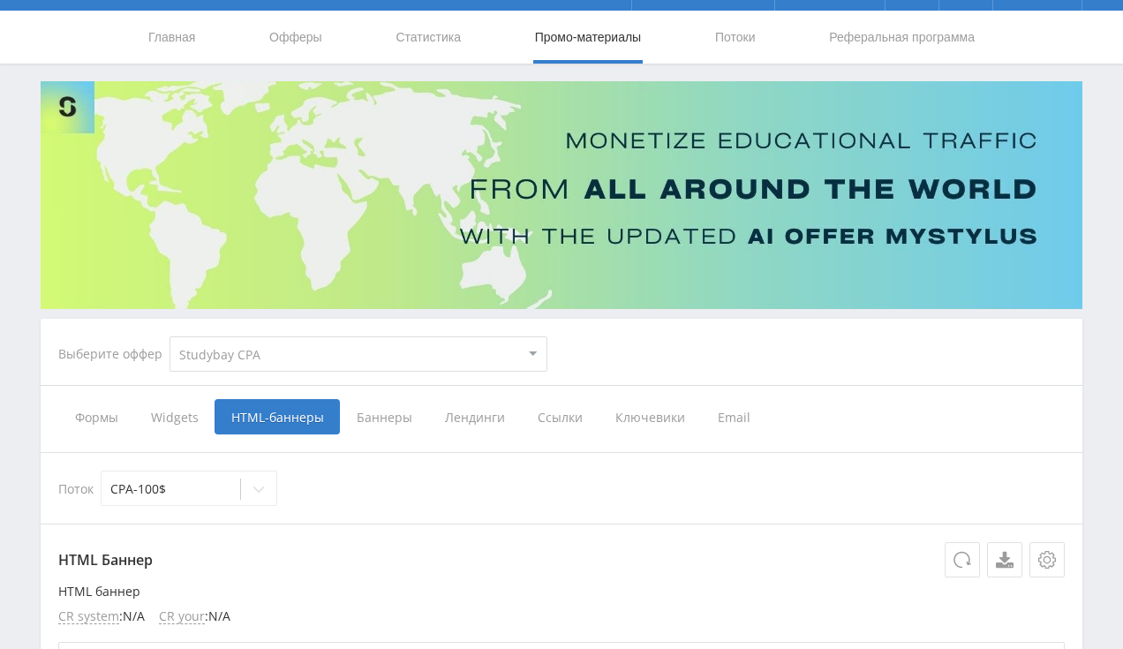
click at [390, 420] on span "Баннеры" at bounding box center [384, 416] width 88 height 35
click at [0, 0] on input "Баннеры" at bounding box center [0, 0] width 0 height 0
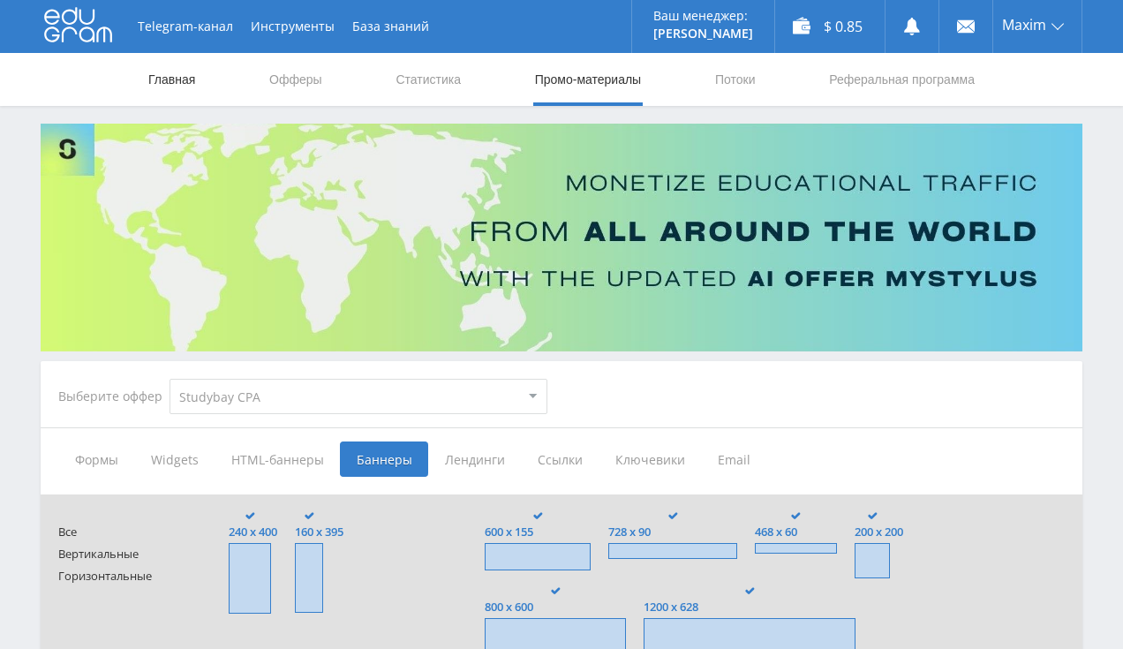
click at [182, 79] on link "Главная" at bounding box center [172, 79] width 50 height 53
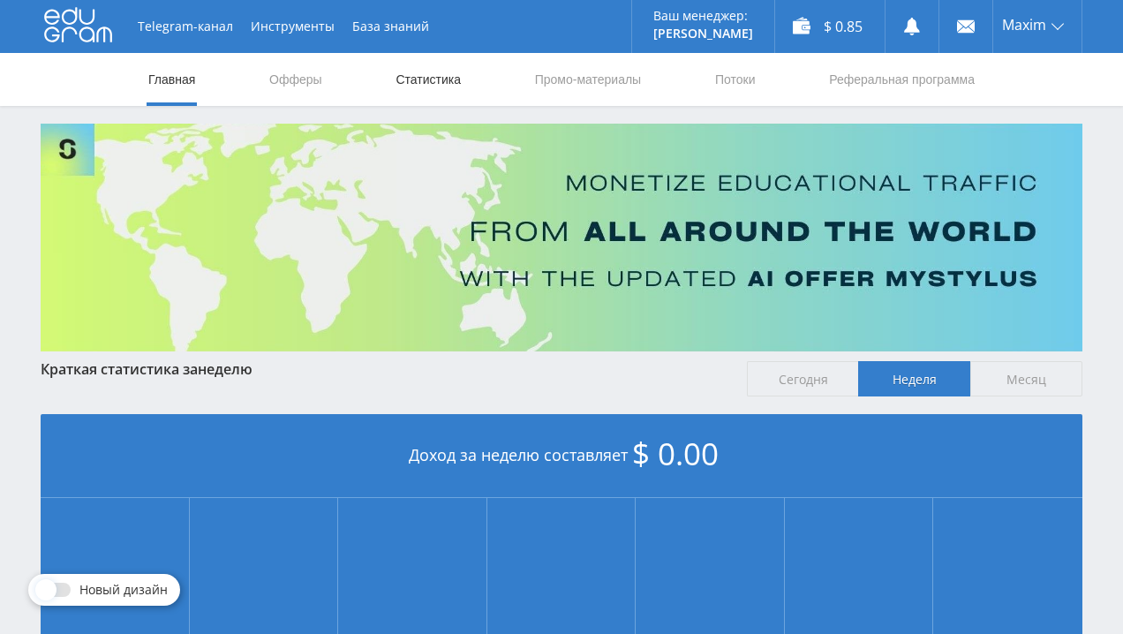
click at [434, 76] on link "Статистика" at bounding box center [428, 79] width 69 height 53
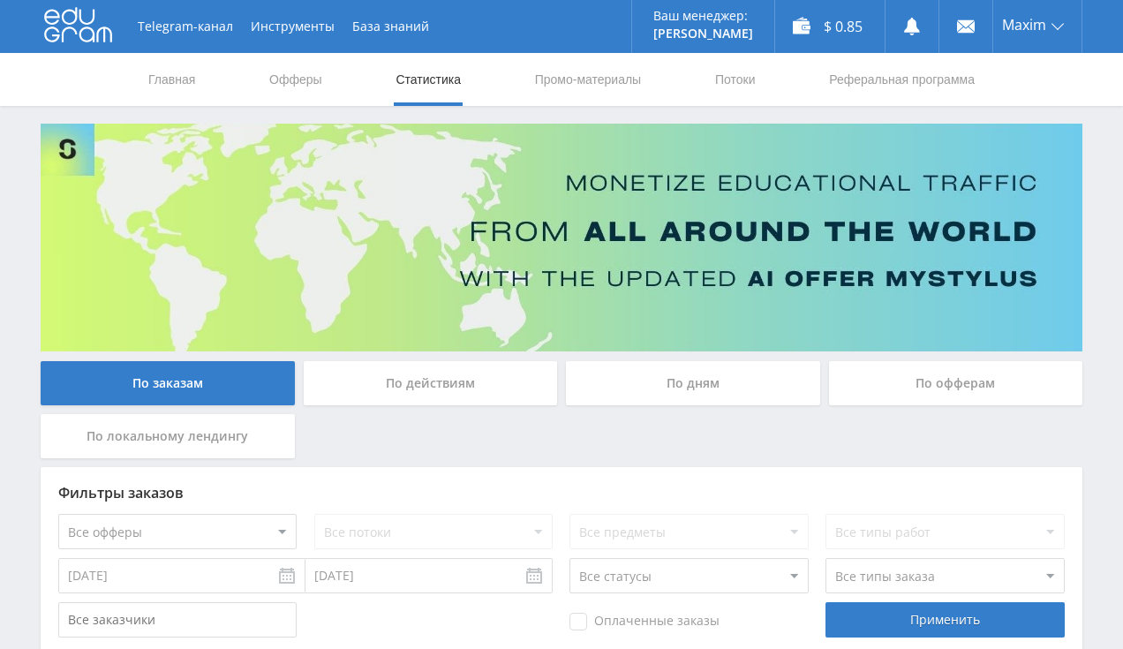
click at [174, 82] on link "Главная" at bounding box center [172, 79] width 50 height 53
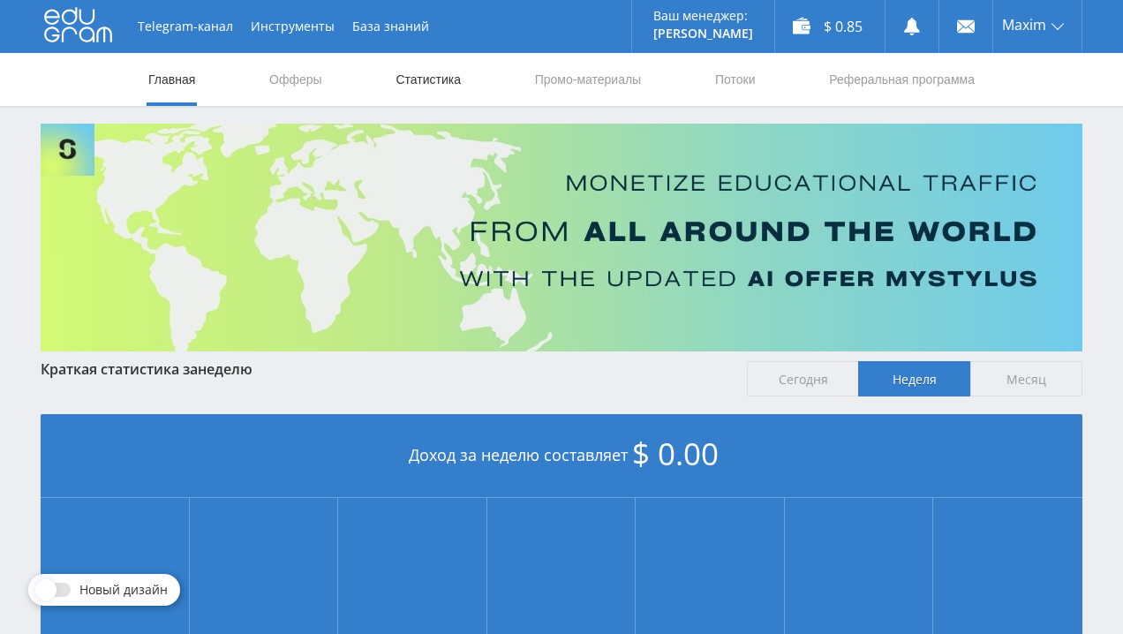
click at [433, 73] on link "Статистика" at bounding box center [428, 79] width 69 height 53
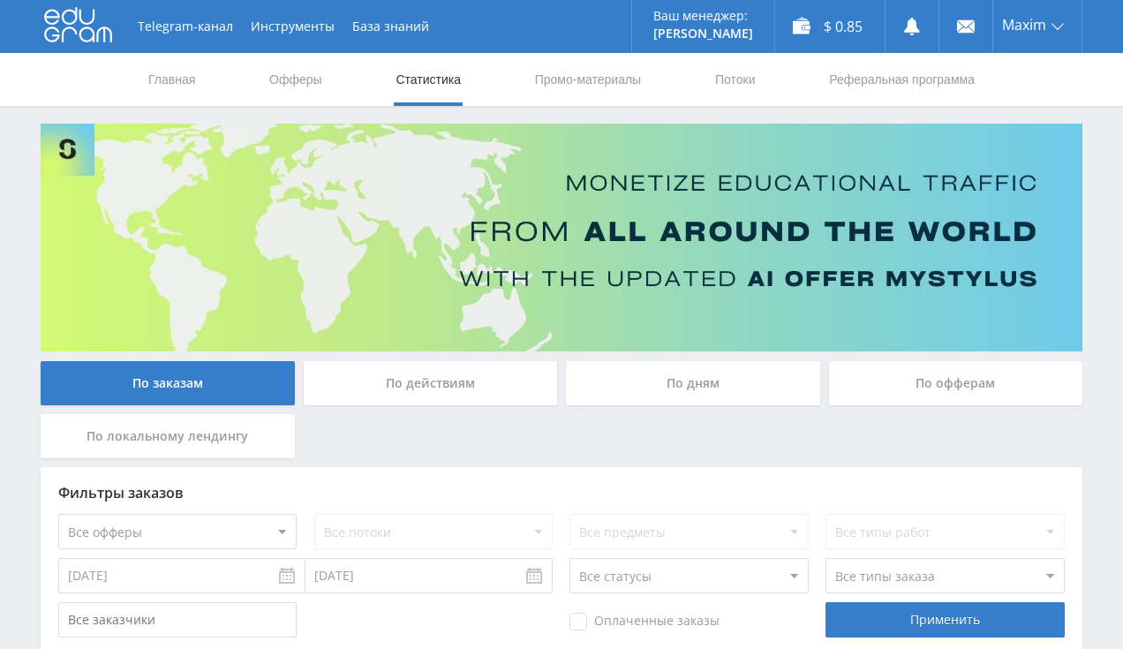
click at [892, 390] on div "По офферам" at bounding box center [956, 383] width 254 height 44
click at [0, 0] on input "По офферам" at bounding box center [0, 0] width 0 height 0
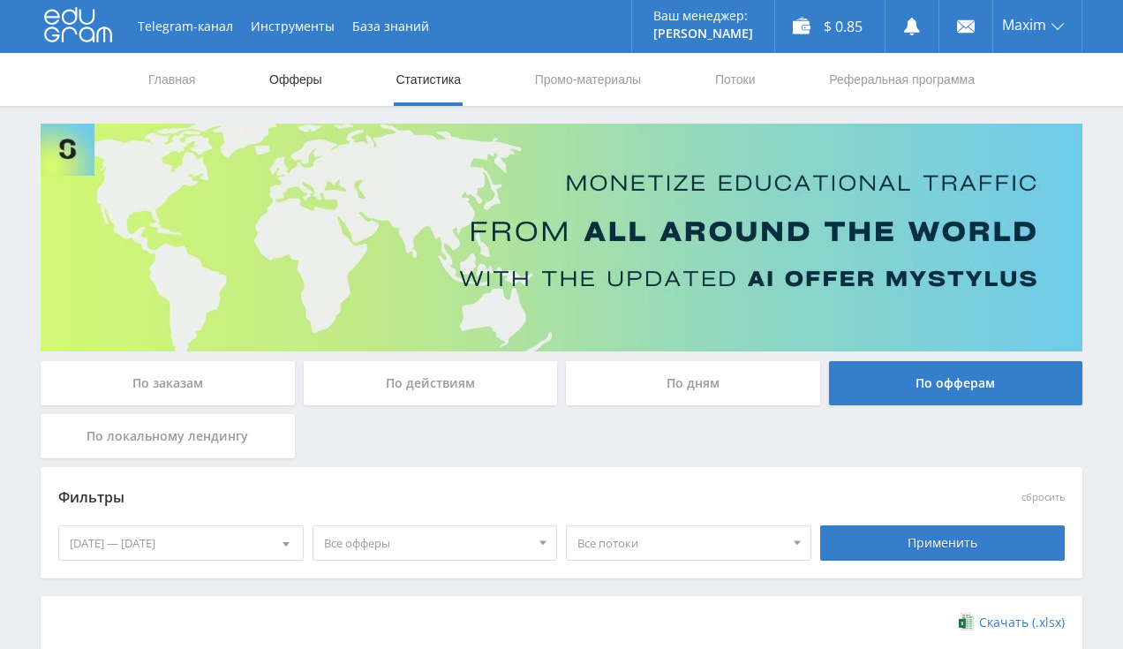
click at [299, 72] on link "Офферы" at bounding box center [295, 79] width 56 height 53
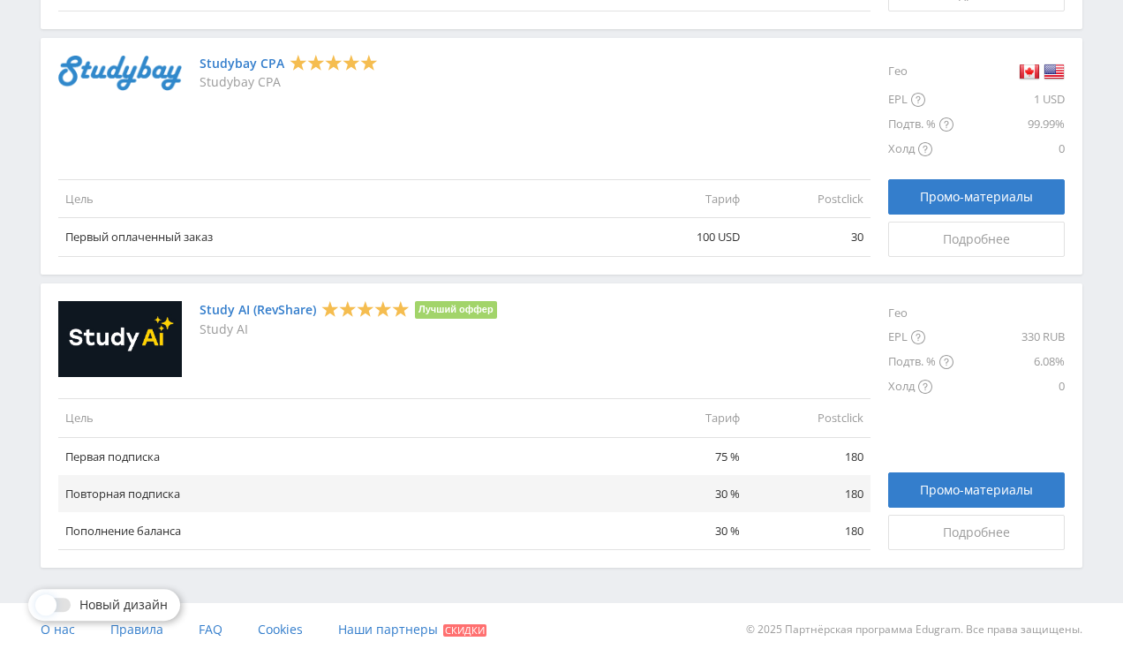
scroll to position [2331, 0]
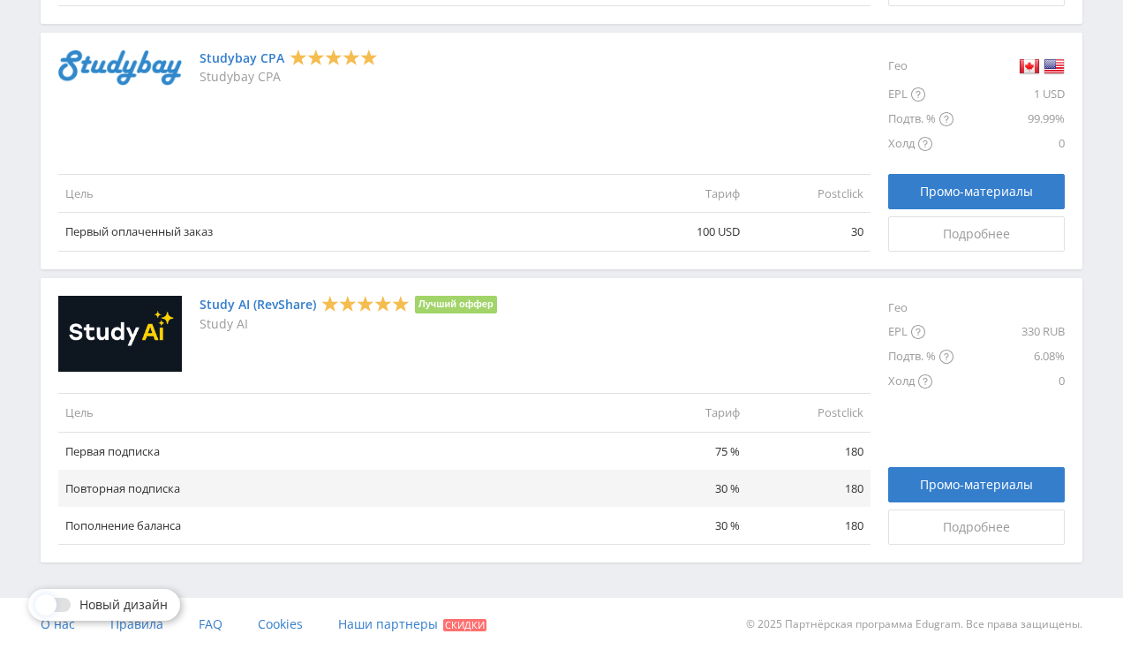
click at [273, 310] on link "Study AI (RevShare)" at bounding box center [257, 304] width 117 height 14
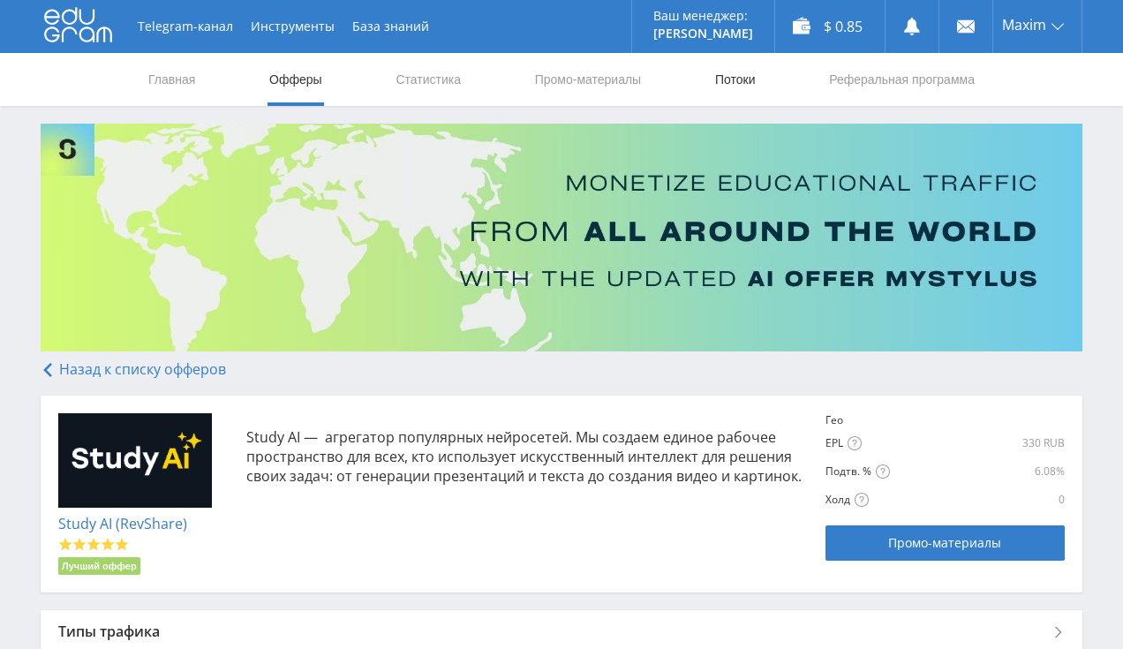
click at [734, 75] on link "Потоки" at bounding box center [735, 79] width 44 height 53
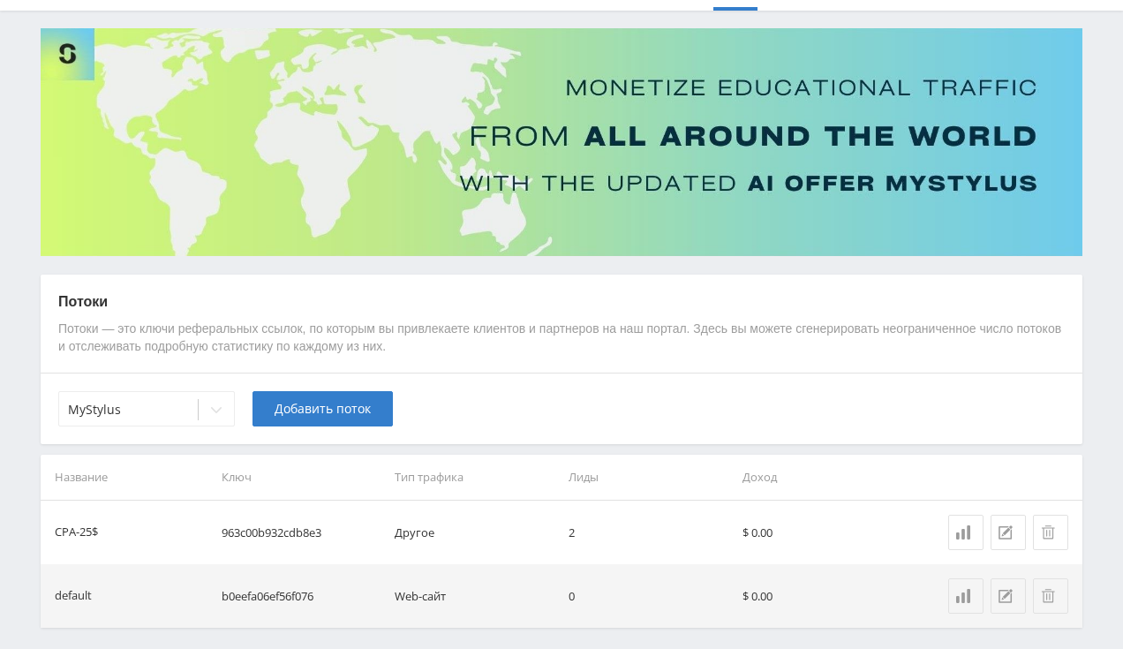
scroll to position [162, 0]
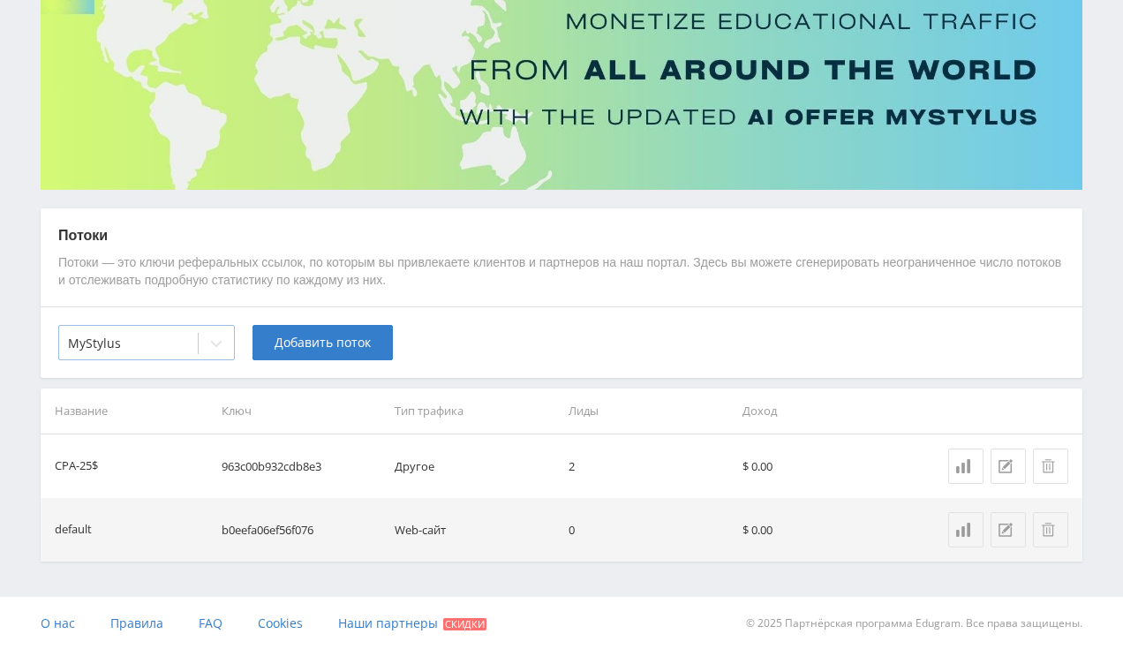
click at [214, 347] on icon at bounding box center [216, 343] width 14 height 14
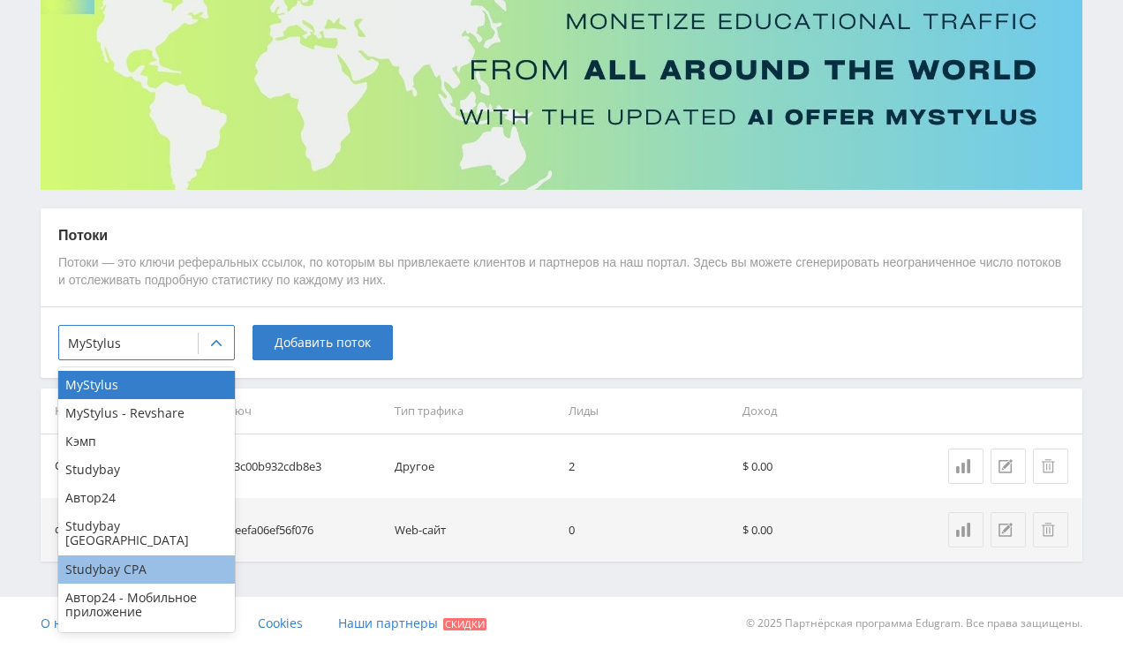
scroll to position [11, 0]
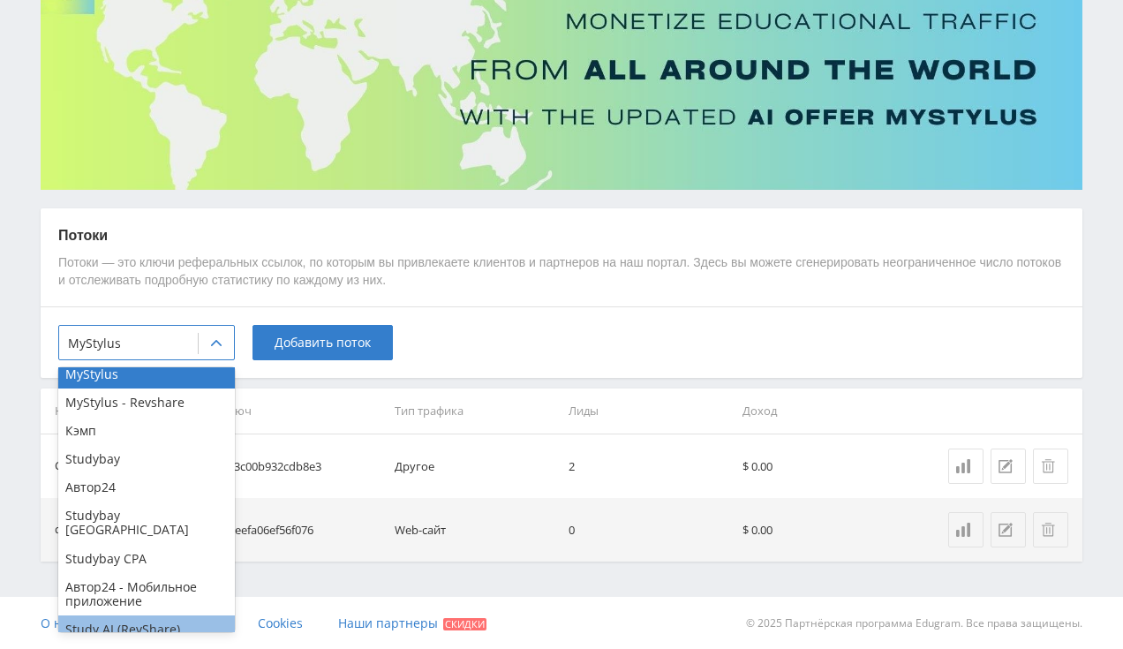
click at [157, 615] on div "Study AI (RevShare)" at bounding box center [146, 629] width 177 height 28
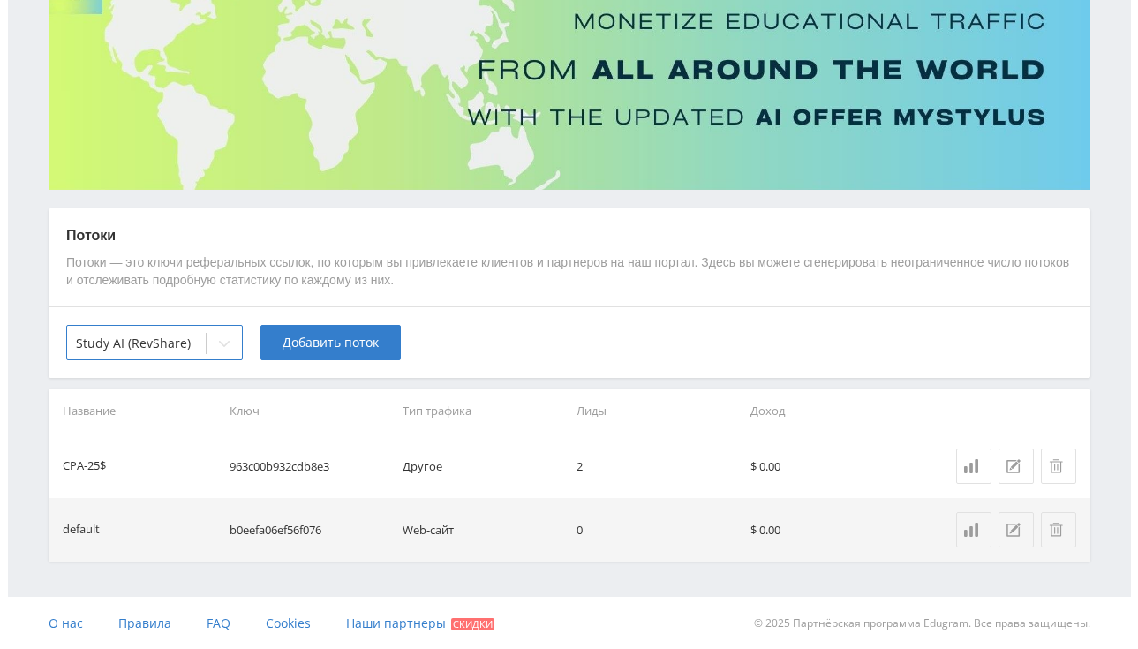
scroll to position [98, 0]
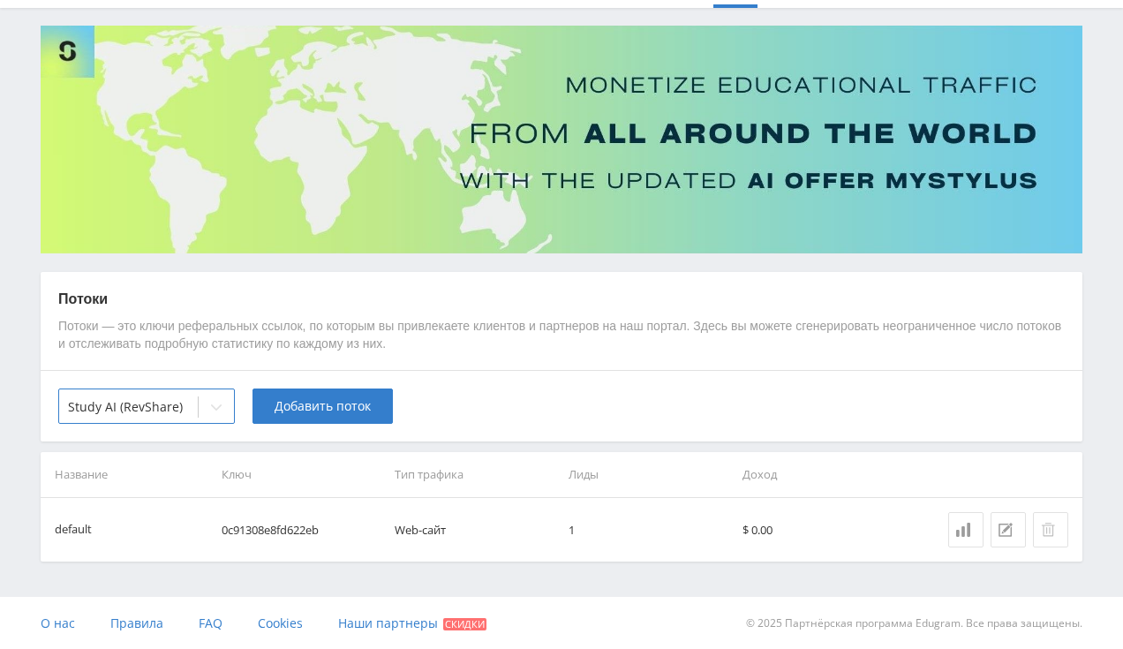
click at [1049, 529] on icon at bounding box center [1048, 529] width 13 height 13
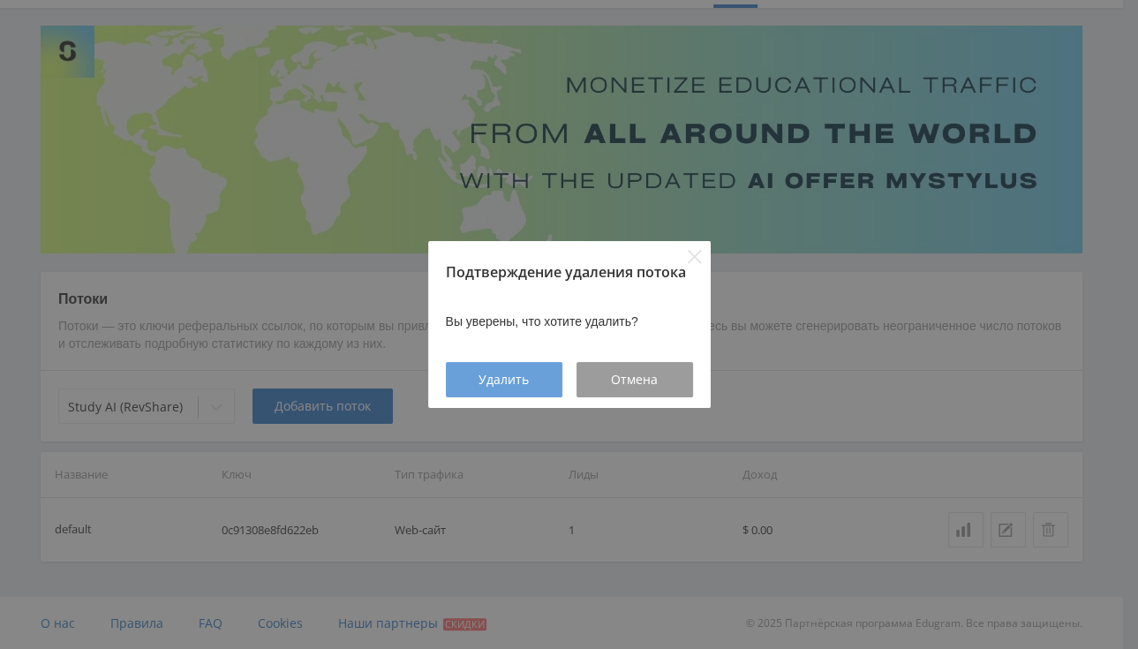
click at [538, 377] on div "Удалить" at bounding box center [504, 379] width 72 height 14
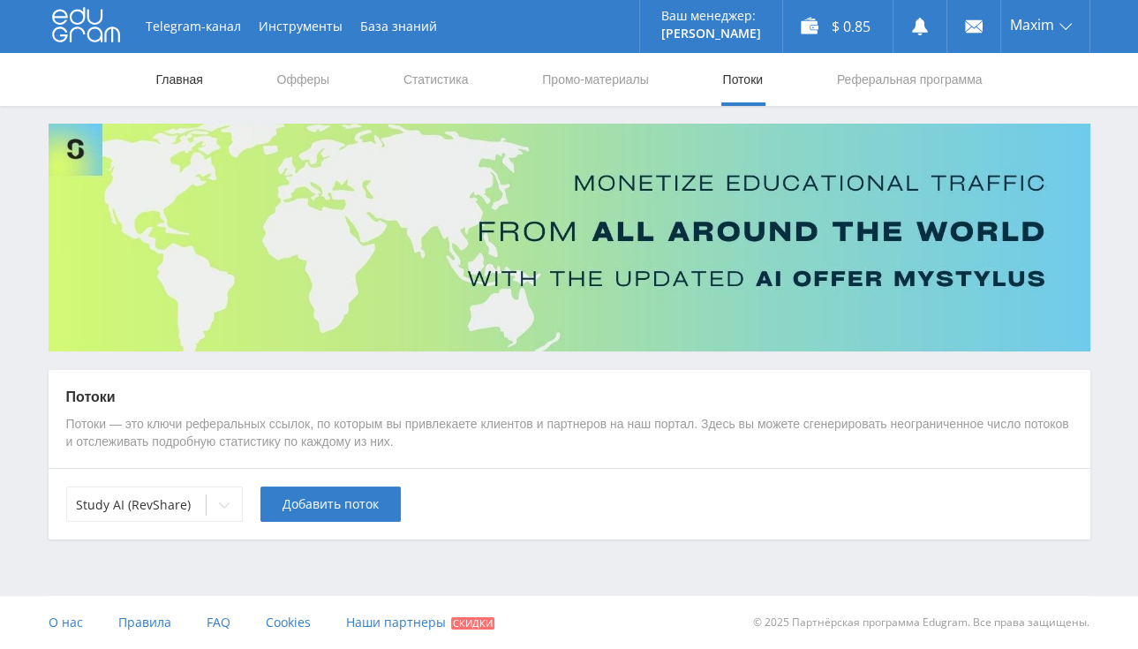
click at [154, 87] on link "Главная" at bounding box center [179, 79] width 50 height 53
